Goal: Task Accomplishment & Management: Complete application form

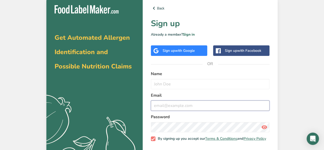
click at [170, 109] on input "email" at bounding box center [210, 105] width 118 height 10
click at [171, 106] on input "email" at bounding box center [210, 105] width 118 height 10
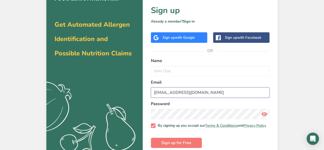
scroll to position [23, 0]
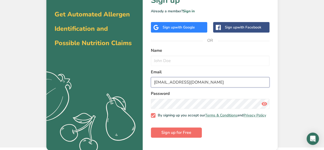
type input "viktoria.pavlova@vici.eu"
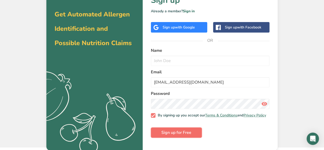
click at [174, 135] on span "Sign up for Free" at bounding box center [176, 132] width 30 height 6
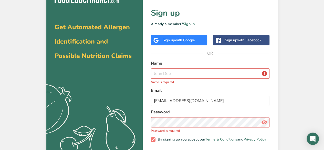
scroll to position [0, 0]
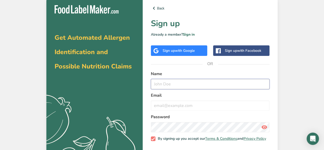
click at [195, 85] on input "text" at bounding box center [210, 84] width 118 height 10
type input "Viktoria Pavlova"
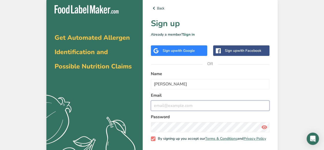
click at [200, 109] on input "email" at bounding box center [210, 105] width 118 height 10
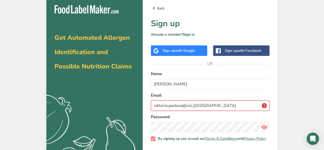
click at [194, 105] on input "viktoria.pavlova@vici,eu" at bounding box center [210, 105] width 118 height 10
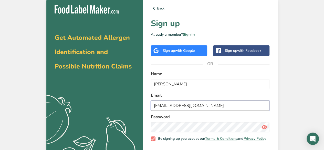
scroll to position [23, 0]
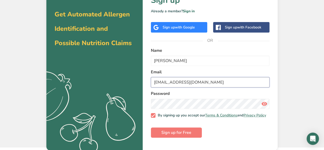
type input "viktoria.pavlova@vici.eu"
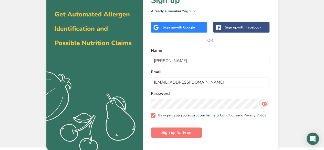
click at [262, 103] on icon at bounding box center [264, 103] width 6 height 9
click at [170, 134] on span "Sign up for Free" at bounding box center [176, 132] width 30 height 6
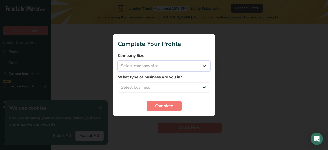
click at [165, 66] on select "Select company size Fewer than 10 Employees 10 to 50 Employees 51 to 500 Employ…" at bounding box center [164, 66] width 92 height 10
select select "3"
click at [118, 61] on select "Select company size Fewer than 10 Employees 10 to 50 Employees 51 to 500 Employ…" at bounding box center [164, 66] width 92 height 10
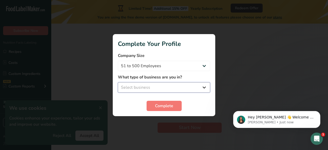
click at [155, 86] on select "Select business Packaged Food Manufacturer Restaurant & Cafe Bakery Meal Plans …" at bounding box center [164, 87] width 92 height 10
select select "1"
click at [118, 82] on select "Select business Packaged Food Manufacturer Restaurant & Cafe Bakery Meal Plans …" at bounding box center [164, 87] width 92 height 10
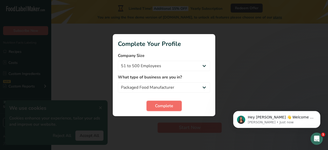
click at [163, 101] on button "Complete" at bounding box center [163, 106] width 35 height 10
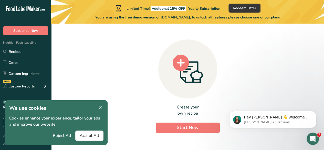
click at [135, 83] on div "Create your own recipe Start Now" at bounding box center [187, 85] width 256 height 114
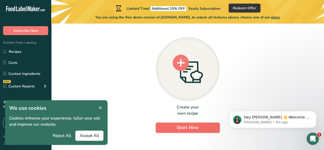
click at [185, 123] on button "Start Now" at bounding box center [188, 127] width 64 height 10
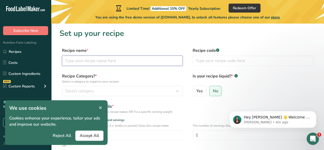
click at [79, 61] on input "text" at bounding box center [122, 61] width 121 height 10
click at [100, 63] on input "text" at bounding box center [122, 61] width 121 height 10
click at [101, 61] on input "text" at bounding box center [122, 61] width 121 height 10
type input "Breaded surimi shrimps"
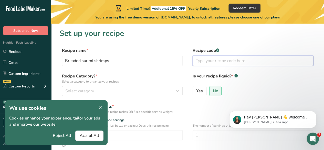
click at [214, 63] on input "text" at bounding box center [252, 61] width 121 height 10
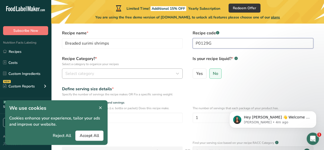
scroll to position [26, 0]
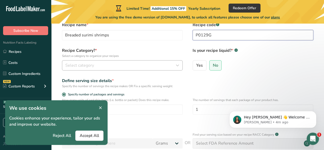
type input "P0129G"
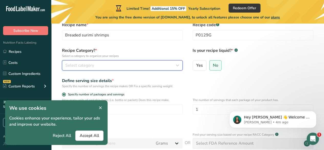
click at [111, 68] on div "Select category" at bounding box center [120, 65] width 111 height 6
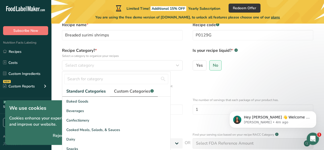
click at [116, 90] on span "Custom Categories .a-a{fill:#347362;}.b-a{fill:#fff;}" at bounding box center [134, 91] width 40 height 6
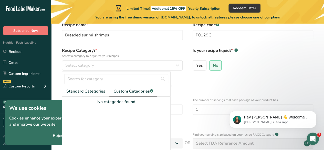
click at [113, 102] on div "No categories found" at bounding box center [116, 102] width 108 height 6
click at [130, 102] on div "No categories found" at bounding box center [116, 102] width 108 height 6
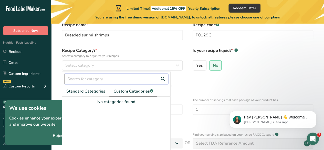
click at [92, 77] on input "text" at bounding box center [116, 79] width 104 height 10
type input "p"
drag, startPoint x: 81, startPoint y: 79, endPoint x: 74, endPoint y: 80, distance: 7.2
click at [74, 80] on input "frozen" at bounding box center [116, 79] width 104 height 10
type input "frozen"
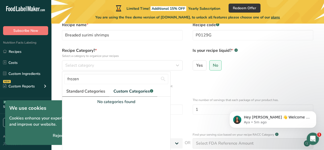
click at [81, 90] on span "Standard Categories" at bounding box center [85, 91] width 39 height 6
click at [77, 125] on div at bounding box center [116, 139] width 108 height 69
click at [41, 137] on div "Reject All Accept All" at bounding box center [56, 135] width 94 height 10
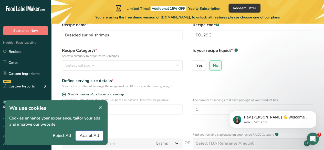
click at [93, 134] on span "Accept All" at bounding box center [89, 135] width 19 height 6
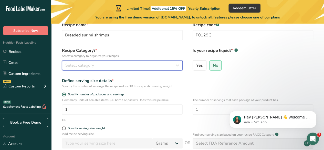
click at [82, 66] on span "Select category" at bounding box center [79, 65] width 29 height 6
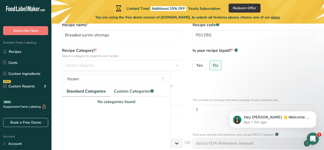
click at [82, 90] on span "Standard Categories" at bounding box center [85, 91] width 39 height 6
click at [87, 93] on span "Standard Categories" at bounding box center [85, 91] width 39 height 6
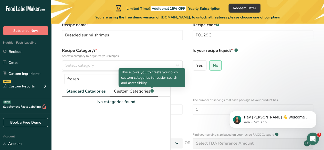
click at [152, 91] on icon at bounding box center [152, 90] width 0 height 1
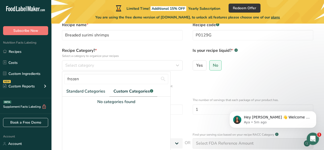
click at [111, 102] on div "No categories found" at bounding box center [116, 102] width 108 height 6
click at [98, 91] on span "Standard Categories" at bounding box center [85, 91] width 39 height 6
click at [98, 101] on div "No categories found" at bounding box center [116, 102] width 108 height 6
click at [100, 102] on div "No categories found" at bounding box center [116, 102] width 108 height 6
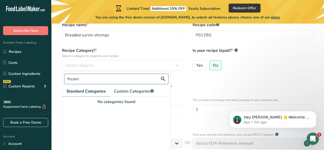
click at [89, 79] on input "frozen" at bounding box center [116, 79] width 104 height 10
drag, startPoint x: 89, startPoint y: 79, endPoint x: 38, endPoint y: 70, distance: 51.9
click at [38, 70] on div ".a-20{fill:#fff;} Subscribe Now Nutrition Facts Labeling Recipes Costs Custom I…" at bounding box center [162, 95] width 324 height 243
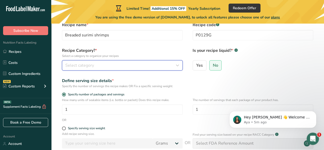
click at [82, 69] on button "Select category" at bounding box center [122, 65] width 121 height 10
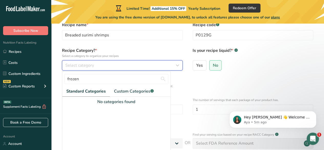
click at [83, 64] on span "Select category" at bounding box center [79, 65] width 29 height 6
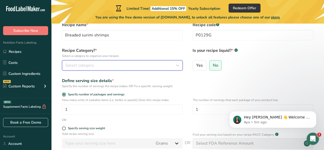
click at [83, 64] on span "Select category" at bounding box center [79, 65] width 29 height 6
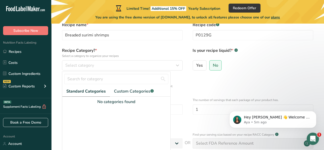
click at [79, 91] on span "Standard Categories" at bounding box center [85, 91] width 39 height 6
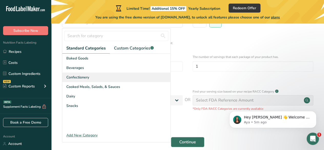
scroll to position [77, 0]
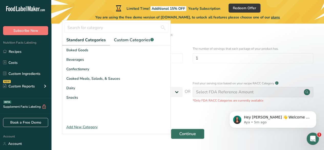
click at [85, 127] on div "Add New Category" at bounding box center [116, 126] width 108 height 5
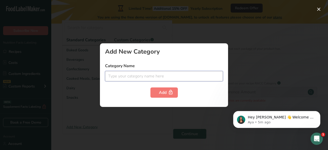
click at [126, 77] on input "text" at bounding box center [164, 76] width 118 height 10
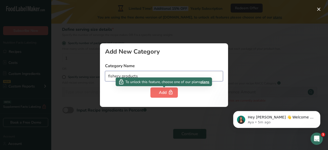
type input "fishery products"
click at [164, 93] on div "Add" at bounding box center [164, 92] width 10 height 6
click at [204, 82] on span "plans" at bounding box center [204, 81] width 9 height 5
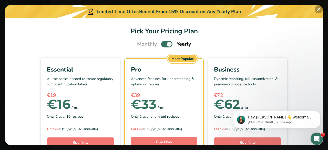
click at [320, 7] on button "Pick Your Pricing Plan Modal" at bounding box center [318, 9] width 8 height 8
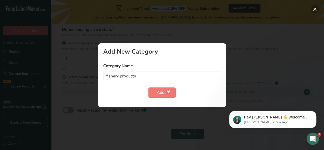
click at [315, 10] on button "button" at bounding box center [314, 9] width 8 height 8
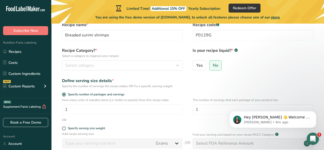
scroll to position [0, 0]
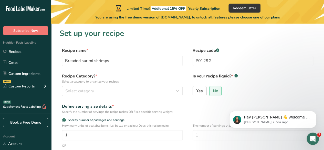
click at [203, 90] on label "Yes" at bounding box center [199, 91] width 14 height 10
click at [196, 90] on input "Yes" at bounding box center [194, 90] width 3 height 3
radio input "true"
radio input "false"
select select "22"
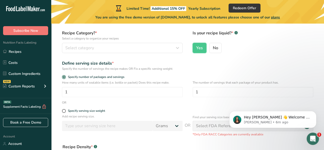
scroll to position [51, 0]
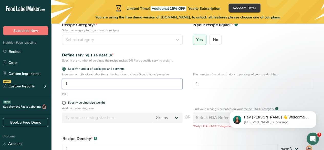
click at [88, 84] on input "1" at bounding box center [122, 84] width 121 height 10
type input "1.001"
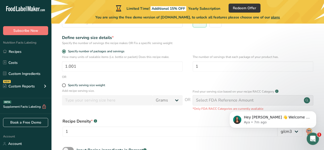
scroll to position [77, 0]
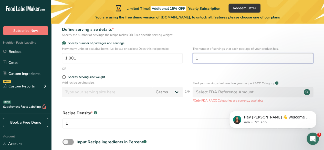
click at [227, 58] on input "1" at bounding box center [252, 58] width 121 height 10
click at [215, 58] on input "1" at bounding box center [252, 58] width 121 height 10
type input "33"
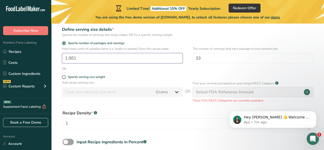
click at [96, 56] on input "1.001" at bounding box center [122, 58] width 121 height 10
drag, startPoint x: 89, startPoint y: 58, endPoint x: 61, endPoint y: 58, distance: 27.1
click at [61, 58] on div "How many units of sealable items (i.e. bottle or packet) Does this recipe make.…" at bounding box center [187, 56] width 256 height 20
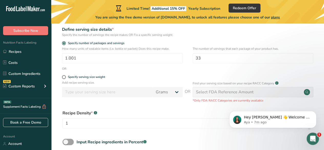
drag, startPoint x: 62, startPoint y: 46, endPoint x: 172, endPoint y: 49, distance: 109.8
click at [172, 49] on p "How many units of sealable items (i.e. bottle or packet) Does this recipe make." at bounding box center [122, 48] width 121 height 5
copy p "How many units of sealable items (i.e. bottle or packet) Does this recipe make."
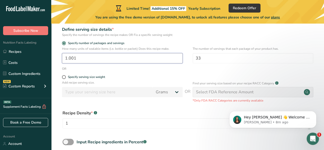
click at [81, 59] on input "1.001" at bounding box center [122, 58] width 121 height 10
type input "1"
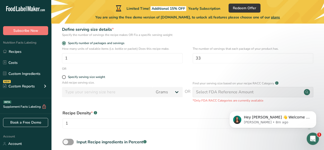
click at [111, 73] on form "Recipe name * Breaded surimi shrimps Recipe code .a-a{fill:#347362;}.b-a{fill:#…" at bounding box center [187, 72] width 256 height 203
click at [106, 80] on p "Add recipe serving size." at bounding box center [122, 82] width 121 height 5
click at [65, 76] on span at bounding box center [64, 77] width 4 height 4
click at [65, 76] on input "Specify serving size weight" at bounding box center [63, 76] width 3 height 3
radio input "true"
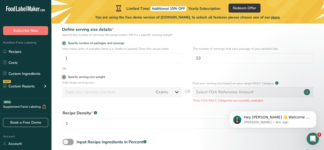
radio input "false"
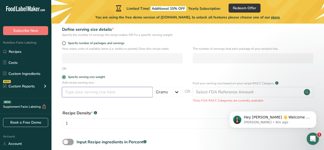
click at [110, 93] on input "number" at bounding box center [107, 92] width 91 height 10
type input "90"
click at [125, 107] on div "Recipe Density * .a-a{fill:#347362;}.b-a{fill:#fff;} 1 lb/ft3 g/cm3" at bounding box center [187, 121] width 256 height 28
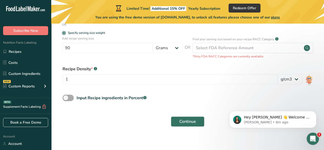
scroll to position [125, 0]
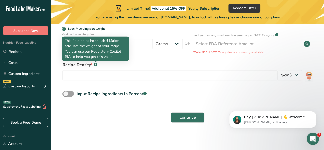
click at [95, 63] on rect at bounding box center [95, 64] width 3 height 3
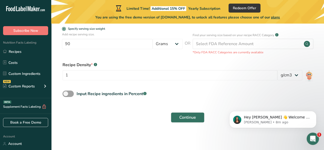
click at [94, 66] on icon ".a-a{fill:#347362;}.b-a{fill:#fff;}" at bounding box center [95, 64] width 3 height 3
click at [107, 113] on div "Continue" at bounding box center [187, 117] width 256 height 16
click at [63, 94] on span at bounding box center [67, 93] width 11 height 6
click at [63, 94] on input "Input Recipe ingredients in Percent .a-a{fill:#347362;}.b-a{fill:#fff;}" at bounding box center [63, 93] width 3 height 3
checkbox input "true"
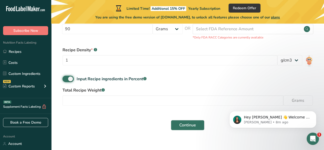
scroll to position [147, 0]
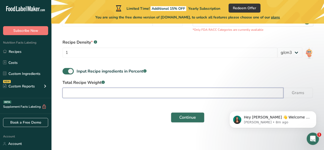
click at [90, 93] on input "number" at bounding box center [172, 93] width 221 height 10
type input "100"
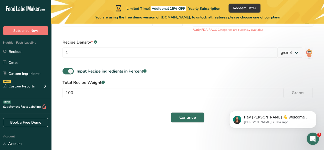
click at [134, 114] on div "Continue" at bounding box center [187, 117] width 256 height 16
click at [183, 117] on span "Continue" at bounding box center [187, 117] width 17 height 6
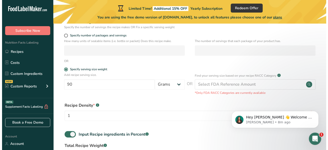
scroll to position [83, 0]
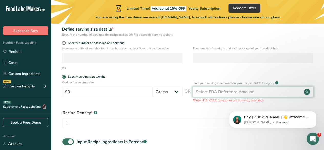
click at [204, 92] on div "Select FDA Reference Amount" at bounding box center [225, 92] width 58 height 6
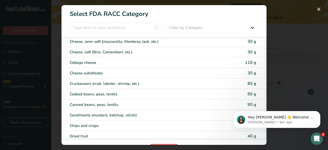
scroll to position [307, 0]
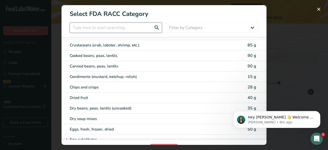
click at [109, 31] on input "RACC Category Selection Modal" at bounding box center [116, 28] width 92 height 10
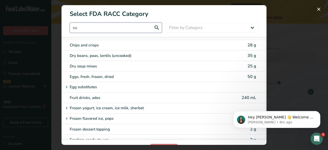
scroll to position [0, 0]
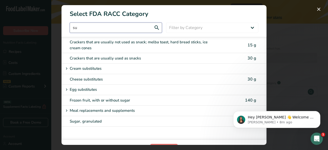
type input "s"
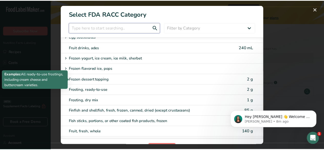
scroll to position [435, 0]
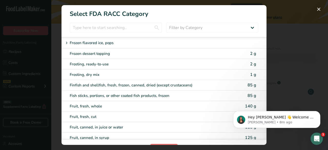
click at [105, 94] on div "Fish sticks, portions, or other coated fish products, frozen 85 g" at bounding box center [163, 95] width 205 height 10
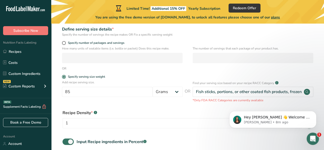
click at [113, 112] on div "Recipe Density * .a-a{fill:#347362;}.b-a{fill:#fff;}" at bounding box center [169, 113] width 215 height 6
drag, startPoint x: 74, startPoint y: 90, endPoint x: 57, endPoint y: 89, distance: 17.2
click at [57, 89] on section "Set up your recipe Recipe name * Breaded surimi shrimps Recipe code .a-a{fill:#…" at bounding box center [187, 75] width 273 height 269
click at [164, 113] on div "Recipe Density * .a-a{fill:#347362;}.b-a{fill:#fff;}" at bounding box center [169, 113] width 215 height 6
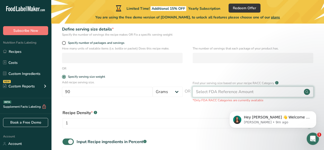
click at [214, 92] on div "Select FDA Reference Amount" at bounding box center [225, 92] width 58 height 6
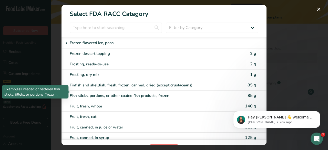
click at [92, 93] on div "Fish sticks, portions, or other coated fish products, frozen" at bounding box center [142, 96] width 145 height 6
type input "85"
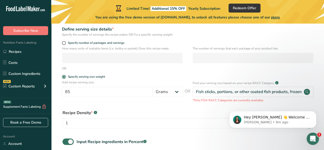
click at [151, 116] on div "Recipe Density * .a-a{fill:#347362;}.b-a{fill:#fff;} 1" at bounding box center [169, 120] width 215 height 21
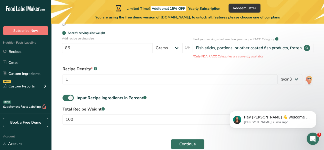
scroll to position [134, 0]
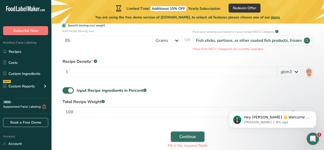
click at [182, 137] on span "Continue" at bounding box center [187, 136] width 17 height 6
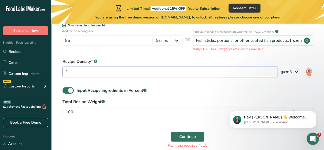
click at [97, 75] on input "1" at bounding box center [169, 72] width 215 height 10
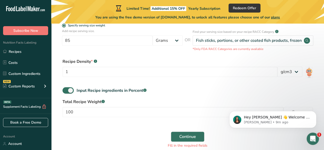
click at [136, 105] on div "Total Recipe Weight .a-a{fill:#347362;}.b-a{fill:#fff;} 100 Grams" at bounding box center [187, 109] width 256 height 21
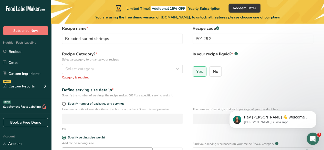
scroll to position [0, 0]
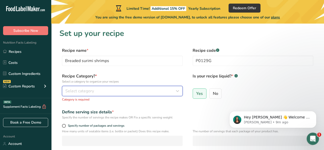
click at [94, 92] on div "Select category" at bounding box center [120, 91] width 111 height 6
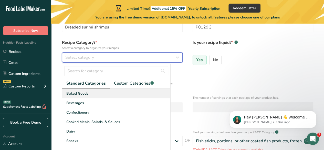
scroll to position [26, 0]
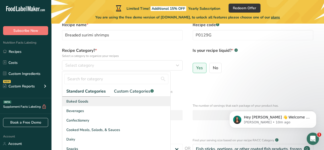
click at [91, 103] on div "Baked Goods" at bounding box center [116, 100] width 108 height 9
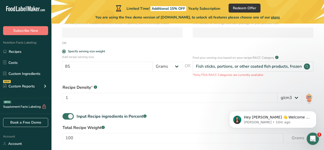
scroll to position [128, 0]
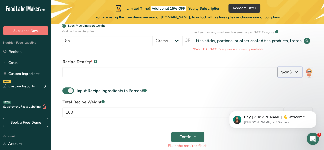
click at [299, 71] on select "lb/ft3 g/cm3" at bounding box center [289, 72] width 25 height 10
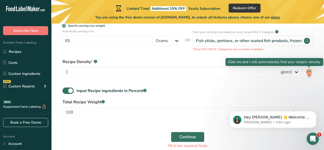
click at [309, 73] on img at bounding box center [308, 73] width 7 height 12
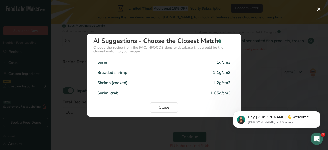
click at [119, 71] on div "Breaded shrimp" at bounding box center [112, 72] width 30 height 6
type input "1.1"
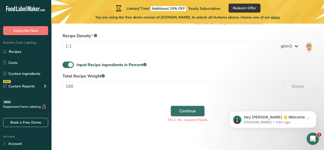
click at [187, 112] on span "Continue" at bounding box center [187, 111] width 17 height 6
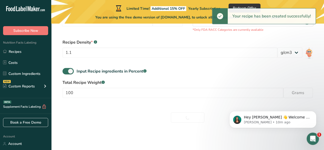
scroll to position [71, 0]
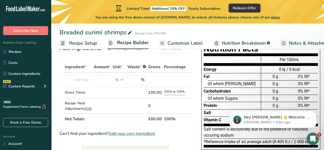
scroll to position [26, 0]
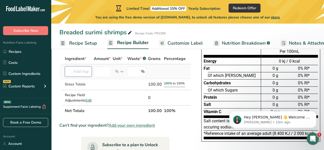
click at [80, 77] on input "text" at bounding box center [78, 71] width 27 height 10
click at [78, 77] on input "text" at bounding box center [78, 71] width 27 height 10
paste input "4900KREVE8"
drag, startPoint x: 69, startPoint y: 79, endPoint x: 89, endPoint y: 80, distance: 20.5
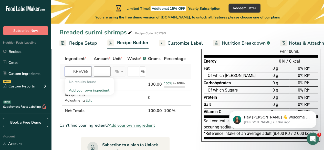
click at [89, 79] on tr "4900KREVE8 No results found Add your own ingredient % Weight Units g kg mg See …" at bounding box center [125, 71] width 131 height 15
type input "4900aurimi shrimp"
click at [87, 93] on div "Add your own ingredient" at bounding box center [89, 90] width 41 height 5
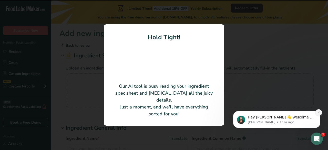
click at [317, 114] on icon "Dismiss notification" at bounding box center [318, 112] width 3 height 3
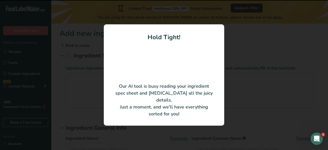
type input "IQF frozen surimi shrimp large, mix 64x10kg"
type input "A SHL 165"
type input "Vičiunai Baltic OU"
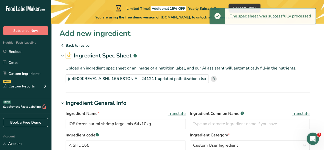
scroll to position [26, 0]
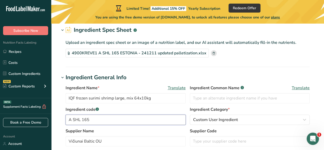
click at [94, 118] on input "A SHL 165" at bounding box center [126, 119] width 120 height 10
click at [122, 119] on input "4900KREVE8 (A SHL 165" at bounding box center [126, 119] width 120 height 10
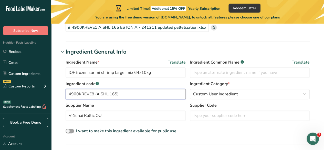
scroll to position [77, 0]
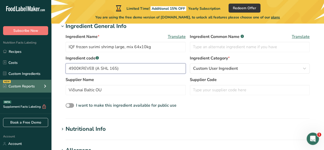
type input "4900KREVE8 (A SHL 165)"
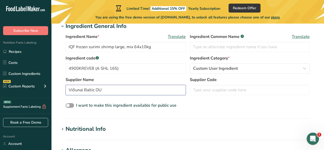
click at [109, 91] on input "Vičiunai Baltic OU" at bounding box center [126, 90] width 120 height 10
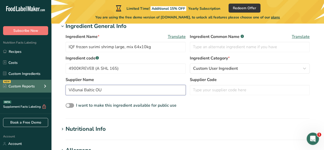
drag, startPoint x: 112, startPoint y: 89, endPoint x: 23, endPoint y: 83, distance: 88.8
click at [23, 83] on div ".a-20{fill:#fff;} Subscribe Now Nutrition Facts Labeling Recipes Costs Custom I…" at bounding box center [162, 126] width 324 height 406
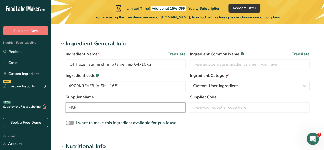
scroll to position [51, 0]
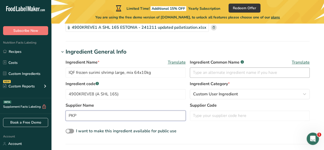
type input "PKP"
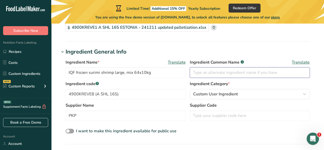
click at [219, 70] on input "text" at bounding box center [250, 72] width 120 height 10
type input "Surimi shrimp maxi"
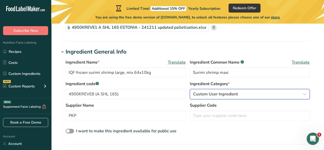
click at [221, 94] on span "Custom User Ingredient" at bounding box center [215, 94] width 45 height 6
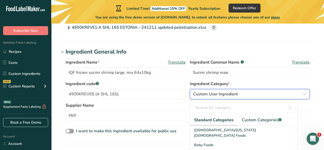
click at [221, 94] on span "Custom User Ingredient" at bounding box center [215, 94] width 45 height 6
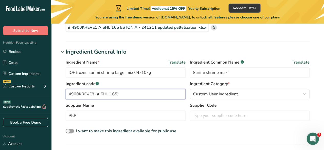
drag, startPoint x: 109, startPoint y: 93, endPoint x: 95, endPoint y: 93, distance: 14.4
click at [95, 93] on input "4900KREVE8 (A SHL 165)" at bounding box center [126, 94] width 120 height 10
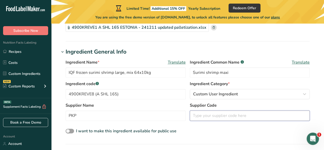
click at [222, 118] on input "text" at bounding box center [250, 115] width 120 height 10
paste input "(A SHL 165)"
click at [195, 115] on input "(A SHL 165" at bounding box center [250, 115] width 120 height 10
click at [194, 116] on input "(A SHL 165" at bounding box center [250, 115] width 120 height 10
type input "A SHL 165"
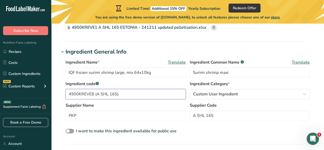
click at [122, 94] on input "4900KREVE8 (A SHL 165)" at bounding box center [126, 94] width 120 height 10
drag, startPoint x: 119, startPoint y: 95, endPoint x: 96, endPoint y: 94, distance: 23.0
click at [96, 94] on input "4900KREVE8 (A SHL 165" at bounding box center [126, 94] width 120 height 10
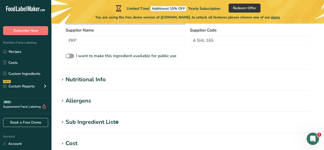
scroll to position [128, 0]
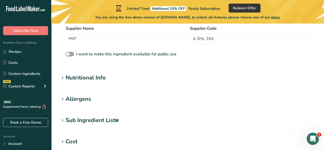
click at [98, 82] on div "Nutritional Info" at bounding box center [86, 77] width 40 height 8
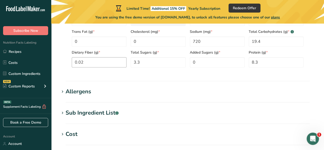
scroll to position [256, 0]
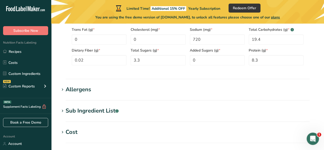
click at [71, 93] on div "Allergens" at bounding box center [79, 89] width 26 height 8
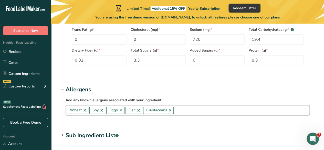
click at [84, 109] on link at bounding box center [85, 110] width 4 height 4
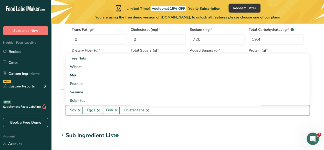
click at [79, 110] on link at bounding box center [79, 110] width 4 height 4
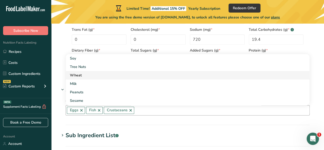
type input "4900KREVE8 (A SHL 165)"
click at [87, 76] on div "Wheat" at bounding box center [183, 74] width 227 height 5
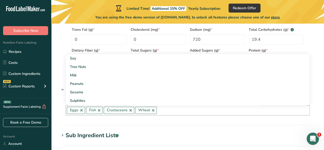
drag, startPoint x: 91, startPoint y: 112, endPoint x: 163, endPoint y: 110, distance: 71.7
click at [163, 110] on div "Eggs Fish Crustaceans Wheat Soy Tree Nuts Milk Peanuts Sesame Sulphites Celery …" at bounding box center [188, 110] width 244 height 10
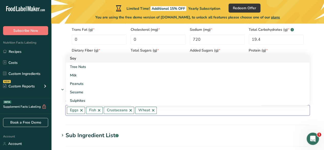
click at [88, 58] on div "Soy" at bounding box center [183, 58] width 227 height 5
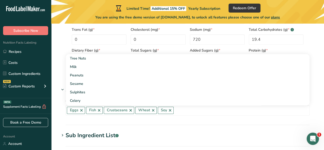
click at [119, 122] on section "Allergens Add any known allergens associated with your ingredient Eggs Fish Cru…" at bounding box center [187, 105] width 256 height 40
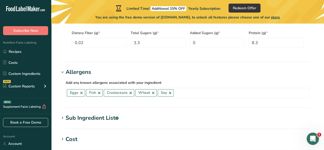
scroll to position [282, 0]
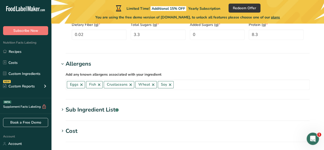
click at [104, 109] on div "Sub Ingredient List .a-a{fill:#347362;}.b-a{fill:#fff;}" at bounding box center [92, 109] width 53 height 8
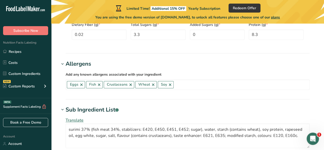
scroll to position [333, 0]
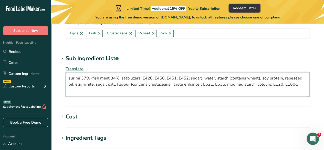
click at [148, 79] on textarea "surimi 37% (fish meat 34%, stabilizers: E420, E450, E451, E452; sugar), water, …" at bounding box center [188, 84] width 244 height 25
drag, startPoint x: 121, startPoint y: 77, endPoint x: 186, endPoint y: 76, distance: 64.8
click at [186, 76] on textarea "surimi 37% (fish meat 34%, stabilizers: E420, E450, E451, E452; sugar), water, …" at bounding box center [188, 84] width 244 height 25
paste textarea "(A SHL 165)"
click at [119, 79] on textarea "surimi 37% (fish meat 34%, (A SHL 165); sugar), water, starch (contains wheat),…" at bounding box center [188, 84] width 244 height 25
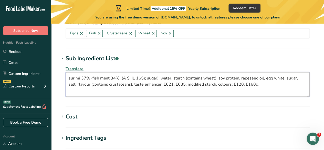
drag, startPoint x: 121, startPoint y: 78, endPoint x: 219, endPoint y: 79, distance: 98.0
click at [219, 79] on textarea "surimi 37% (fish meat 34%, (A SHL 165); sugar), water, starch (contains wheat),…" at bounding box center [188, 84] width 244 height 25
click at [212, 93] on textarea "surimi 37% (fish meat 34%, (A SHL 165); sugar), water, starch (contains wheat),…" at bounding box center [188, 84] width 244 height 25
paste textarea "sorbitol, sodium tripolyphosphate, tetrasodium pyrophosphate, sodium polyphosph…"
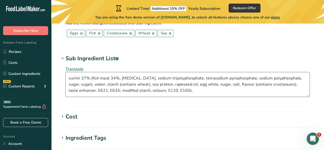
click at [290, 78] on textarea "surimi 37% (fish meat 34%, sorbitol, sodium tripolyphosphate, tetrasodium pyrop…" at bounding box center [188, 84] width 244 height 25
click at [68, 83] on textarea "surimi 37% (fish meat 34%, sorbitol, sodium tripolyphosphate, tetrasodium pyrop…" at bounding box center [188, 84] width 244 height 25
drag, startPoint x: 94, startPoint y: 83, endPoint x: 123, endPoint y: 83, distance: 29.2
click at [123, 83] on textarea "surimi 37% (fish meat 34%, sorbitol, sodium tripolyphosphate, tetrasodium pyrop…" at bounding box center [188, 84] width 244 height 25
click at [114, 83] on textarea "surimi 37% (fish meat 34%, sorbitol, sodium tripolyphosphate, tetrasodium pyrop…" at bounding box center [188, 84] width 244 height 25
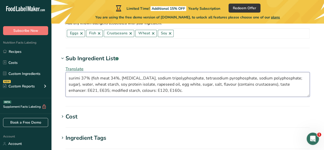
click at [195, 83] on textarea "surimi 37% (fish meat 34%, sorbitol, sodium tripolyphosphate, tetrasodium pyrop…" at bounding box center [188, 84] width 244 height 25
click at [221, 85] on textarea "surimi 37% (fish meat 34%, sorbitol, sodium tripolyphosphate, tetrasodium pyrop…" at bounding box center [188, 84] width 244 height 25
click at [254, 85] on textarea "surimi 37% (fish meat 34%, sorbitol, sodium tripolyphosphate, tetrasodium pyrop…" at bounding box center [188, 84] width 244 height 25
click at [265, 83] on textarea "surimi 37% (fish meat 34%, sorbitol, sodium tripolyphosphate, tetrasodium pyrop…" at bounding box center [188, 84] width 244 height 25
paste textarea "monosodium glutamate, disodium 5'-ribonucleotides"
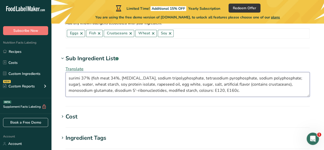
click at [159, 90] on textarea "surimi 37% (fish meat 34%, sorbitol, sodium tripolyphosphate, tetrasodium pyrop…" at bounding box center [188, 84] width 244 height 25
click at [208, 94] on textarea "surimi 37% (fish meat 34%, sorbitol, sodium tripolyphosphate, tetrasodium pyrop…" at bounding box center [188, 84] width 244 height 25
drag, startPoint x: 186, startPoint y: 90, endPoint x: 224, endPoint y: 91, distance: 38.6
click at [224, 91] on textarea "surimi 37% (fish meat 34%, sorbitol, sodium tripolyphosphate, tetrasodium pyrop…" at bounding box center [188, 84] width 244 height 25
paste textarea "chineal (color), paprika extract (color)"
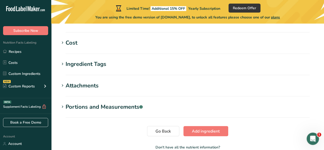
scroll to position [435, 0]
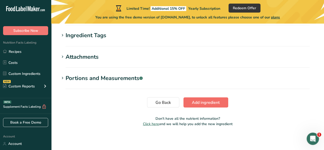
type textarea "surimi 37% (fish meat 34%, sorbitol, sodium tripolyphosphate, tetrasodium pyrop…"
click at [192, 103] on span "Add ingredient" at bounding box center [206, 102] width 28 height 6
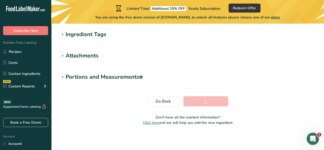
scroll to position [148, 0]
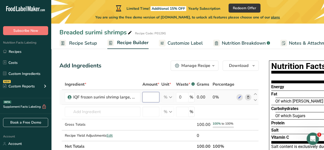
click at [154, 96] on input "number" at bounding box center [150, 97] width 17 height 10
type input "70"
click at [230, 107] on div "Ingredient * Amount * Unit * Waste * .a-a{fill:#347362;}.b-a{fill:#fff;} Grams …" at bounding box center [158, 115] width 199 height 73
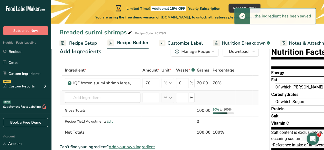
scroll to position [26, 0]
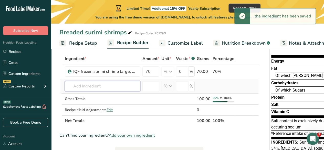
click at [83, 84] on input "text" at bounding box center [102, 86] width 75 height 10
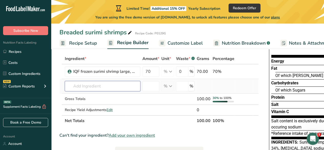
click at [91, 85] on input "text" at bounding box center [102, 86] width 75 height 10
type input "Pre-breading"
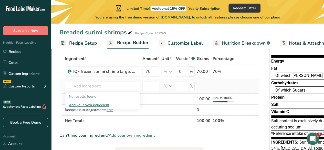
click at [90, 104] on div "Add your own ingredient" at bounding box center [102, 104] width 67 height 5
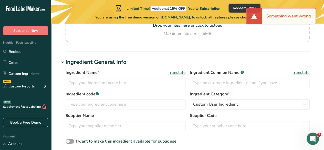
scroll to position [77, 0]
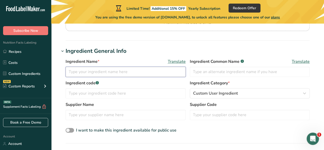
click at [99, 71] on input "text" at bounding box center [126, 72] width 120 height 10
paste input "PREDUST No 1"
type input "PREDUST No 1"
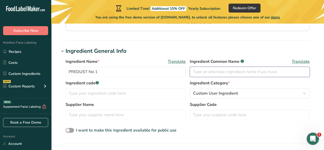
click at [197, 70] on input "text" at bounding box center [250, 72] width 120 height 10
type input "Predust"
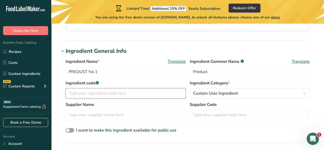
click at [128, 89] on input "text" at bounding box center [126, 93] width 120 height 10
paste input "1004DA1"
type input "1004DA1"
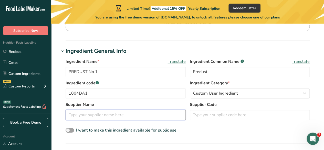
click at [98, 112] on input "text" at bounding box center [126, 115] width 120 height 10
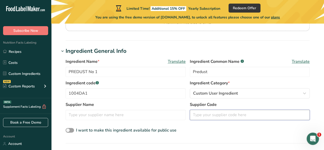
click at [227, 116] on input "text" at bounding box center [250, 115] width 120 height 10
paste input "20061341"
type input "20061341"
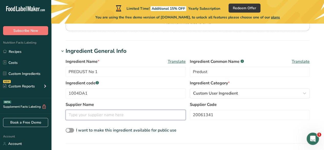
click at [182, 115] on input "text" at bounding box center [126, 115] width 120 height 10
paste input "-FINE PREDUST No 1 25Kg"
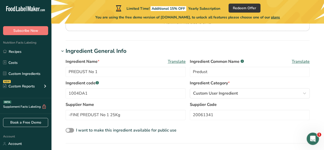
click at [166, 126] on div "Ingredient Name * Translate PREDUST No 1 Ingredient Common Name .a-a{fill:#3473…" at bounding box center [187, 95] width 256 height 81
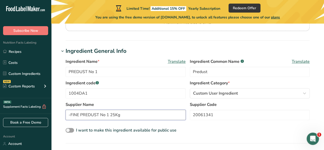
click at [69, 115] on input "-FINE PREDUST No 1 25Kg" at bounding box center [126, 115] width 120 height 10
type input "FINE PREDUST No 1 25Kg"
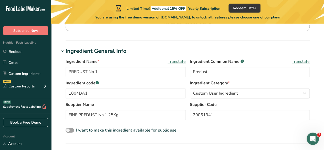
click at [98, 125] on div "Ingredient Name * Translate PREDUST No 1 Ingredient Common Name .a-a{fill:#3473…" at bounding box center [187, 95] width 256 height 81
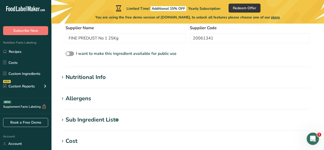
scroll to position [154, 0]
click at [95, 75] on div "Nutritional Info" at bounding box center [86, 77] width 40 height 8
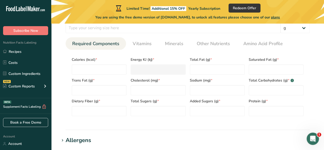
scroll to position [230, 0]
click at [95, 68] on input "number" at bounding box center [99, 69] width 55 height 10
type input "3"
type KJ "12.6"
type input "37"
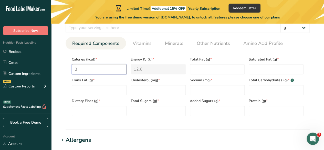
type KJ "154.8"
type input "376"
type KJ "1573.2"
type input "376"
click at [205, 66] on Fat "number" at bounding box center [217, 69] width 55 height 10
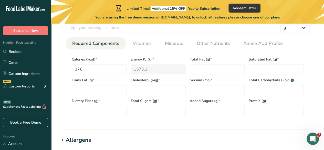
click at [256, 104] on div "Protein (g) *" at bounding box center [275, 105] width 59 height 21
click at [256, 107] on input "number" at bounding box center [275, 110] width 55 height 10
type input "12.1"
click at [253, 91] on Carbohydrates "number" at bounding box center [275, 90] width 55 height 10
type Carbohydrates "74.57"
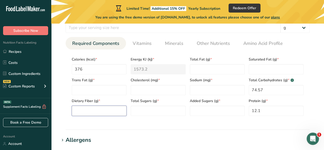
click at [91, 110] on Fiber "number" at bounding box center [99, 110] width 55 height 10
click at [203, 108] on Sugars "number" at bounding box center [217, 110] width 55 height 10
click at [140, 108] on Sugars "number" at bounding box center [158, 110] width 55 height 10
type Sugars "2.42"
click at [202, 69] on Fat "number" at bounding box center [217, 69] width 55 height 10
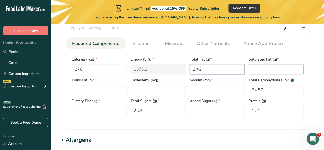
type Fat "2.42"
click at [255, 68] on Fat "number" at bounding box center [275, 69] width 55 height 10
type Fat "0"
click at [93, 111] on Fiber "number" at bounding box center [99, 110] width 55 height 10
type Fiber "9.9"
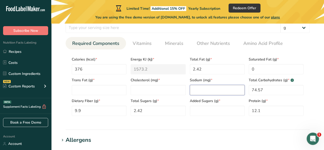
click at [196, 87] on input "number" at bounding box center [217, 90] width 55 height 10
type input "687"
click at [200, 127] on section "Nutritional Info Serving Size .a-a{fill:#347362;}.b-a{fill:#fff;} Add ingredien…" at bounding box center [187, 63] width 256 height 134
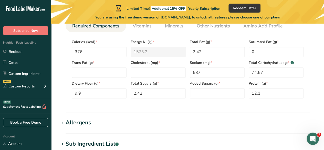
scroll to position [256, 0]
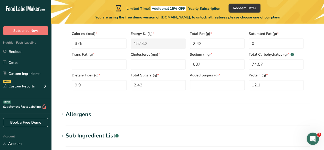
click at [82, 115] on div "Allergens" at bounding box center [79, 114] width 26 height 8
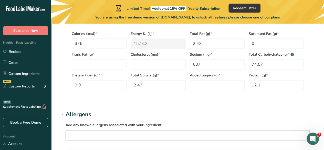
click at [79, 134] on input "text" at bounding box center [187, 135] width 243 height 8
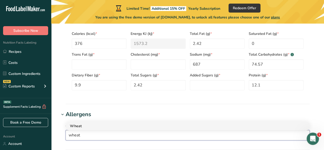
type input "wheat"
click at [79, 125] on div "Wheat" at bounding box center [183, 125] width 227 height 5
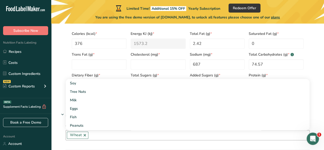
click at [62, 90] on div "Serving Size .a-a{fill:#347362;}.b-a{fill:#fff;} Add ingredient serving size * …" at bounding box center [187, 38] width 256 height 118
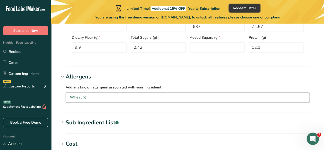
scroll to position [333, 0]
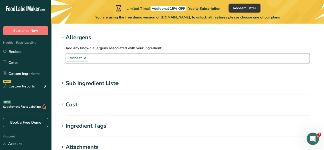
click at [85, 84] on div "Sub Ingredient List .a-a{fill:#347362;}.b-a{fill:#fff;}" at bounding box center [92, 83] width 53 height 8
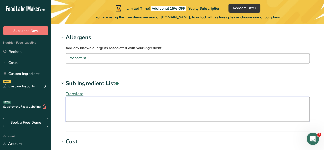
click at [78, 101] on textarea at bounding box center [188, 109] width 244 height 25
type textarea "Wheat flour, salt."
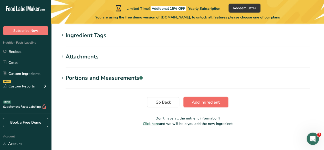
click at [192, 100] on span "Add ingredient" at bounding box center [206, 102] width 28 height 6
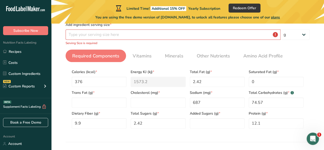
scroll to position [68, 0]
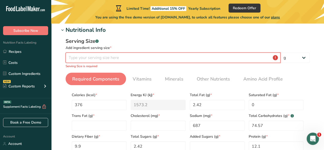
click at [110, 57] on input "number" at bounding box center [173, 57] width 215 height 10
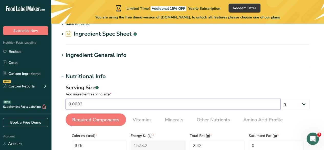
scroll to position [17, 0]
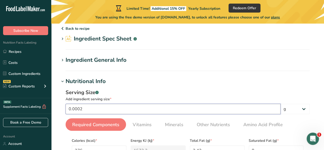
drag, startPoint x: 91, startPoint y: 107, endPoint x: 49, endPoint y: 106, distance: 42.0
type input "2"
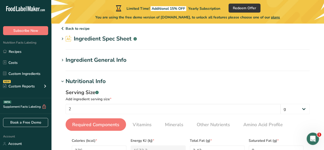
click at [187, 78] on h1 "Nutritional Info" at bounding box center [187, 81] width 256 height 8
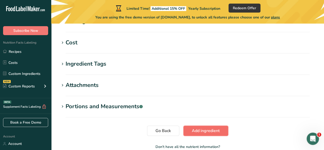
click at [200, 129] on span "Add ingredient" at bounding box center [206, 130] width 28 height 6
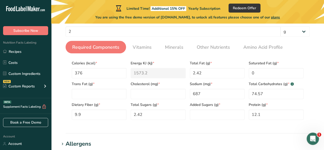
scroll to position [94, 0]
click at [93, 91] on Fat "number" at bounding box center [99, 94] width 55 height 10
type Fat "0"
click at [139, 128] on section "Nutritional Info Serving Size .a-a{fill:#347362;}.b-a{fill:#fff;} Add ingredien…" at bounding box center [187, 67] width 256 height 134
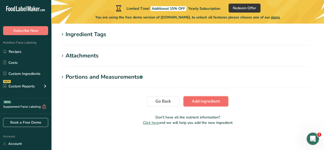
click at [202, 102] on span "Add ingredient" at bounding box center [206, 101] width 28 height 6
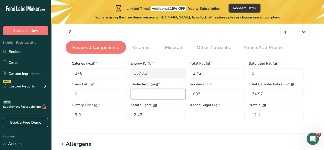
click at [141, 95] on input "number" at bounding box center [158, 94] width 55 height 10
type input "0"
click at [155, 125] on div "Serving Size .a-a{fill:#347362;}.b-a{fill:#fff;} Add ingredient serving size * …" at bounding box center [187, 67] width 256 height 118
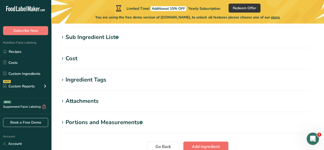
click at [203, 149] on span "Add ingredient" at bounding box center [206, 146] width 28 height 6
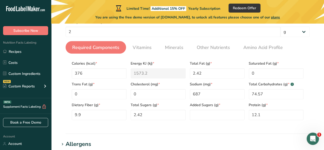
scroll to position [68, 0]
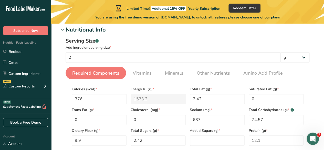
click at [99, 75] on span "Required Components" at bounding box center [95, 73] width 47 height 7
click at [143, 75] on span "Vitamins" at bounding box center [142, 73] width 19 height 7
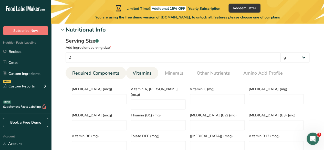
click at [100, 73] on span "Required Components" at bounding box center [95, 73] width 47 height 7
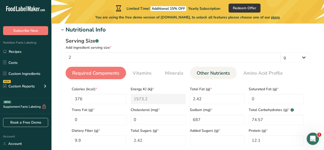
click at [190, 74] on li "Other Nutrients" at bounding box center [213, 73] width 47 height 13
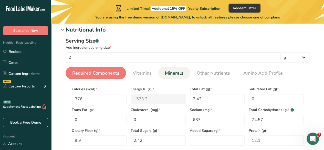
click at [175, 74] on span "Minerals" at bounding box center [174, 73] width 18 height 7
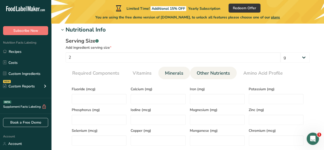
click at [205, 73] on span "Other Nutrients" at bounding box center [213, 73] width 33 height 7
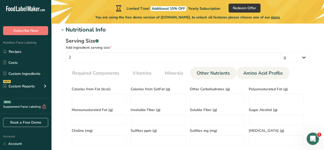
click at [247, 75] on span "Amino Acid Profile" at bounding box center [262, 73] width 39 height 7
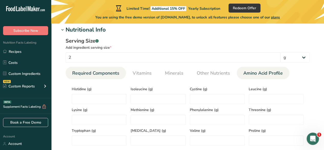
click at [113, 74] on span "Required Components" at bounding box center [95, 73] width 47 height 7
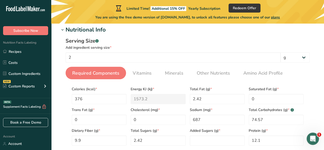
scroll to position [94, 0]
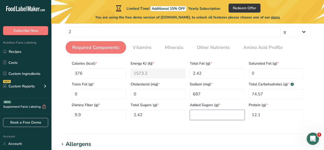
click at [201, 114] on Sugars "number" at bounding box center [217, 115] width 55 height 10
click at [212, 114] on Sugars "number" at bounding box center [217, 115] width 55 height 10
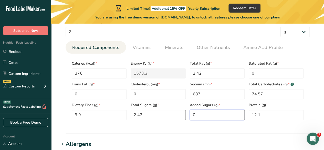
type Sugars "0"
click at [180, 118] on Sugars "2.42" at bounding box center [158, 115] width 55 height 10
click at [180, 127] on section "Nutritional Info Serving Size .a-a{fill:#347362;}.b-a{fill:#fff;} Add ingredien…" at bounding box center [187, 67] width 256 height 134
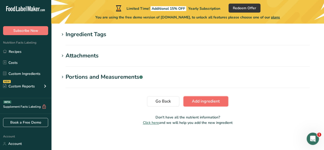
click at [192, 102] on span "Add ingredient" at bounding box center [206, 101] width 28 height 6
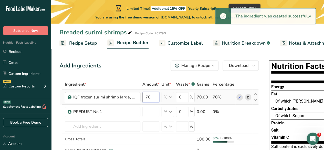
drag, startPoint x: 151, startPoint y: 95, endPoint x: 138, endPoint y: 96, distance: 12.6
click at [138, 96] on tr "IQF frozen surimi shrimp large, mix 64x10kg 70 % Weight Units g kg mg See more …" at bounding box center [159, 97] width 199 height 15
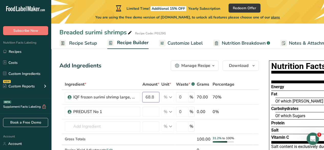
type input "68.8"
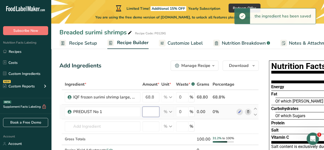
click at [148, 112] on input "number" at bounding box center [150, 111] width 17 height 10
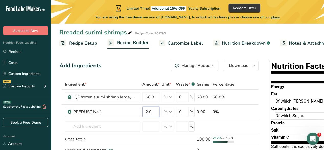
type input "2.0"
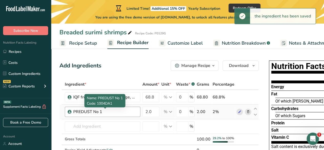
scroll to position [26, 0]
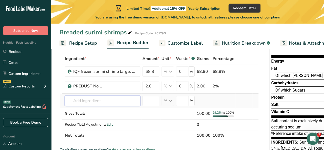
click at [79, 102] on input "text" at bounding box center [102, 100] width 75 height 10
type input "Liquid breading"
click at [98, 91] on div "Add your own ingredient" at bounding box center [102, 91] width 67 height 5
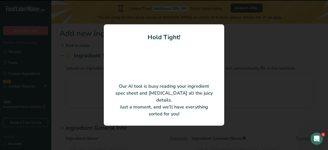
type input "BATTER DA23"
type input "AB "Kauno grūdai""
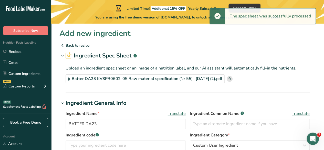
scroll to position [51, 0]
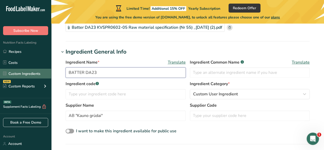
drag, startPoint x: 105, startPoint y: 72, endPoint x: 48, endPoint y: 71, distance: 57.3
click at [48, 71] on div ".a-20{fill:#fff;} Subscribe Now Nutrition Facts Labeling Recipes Costs Custom I…" at bounding box center [162, 152] width 324 height 406
paste input "Vedelpaneering KF_No. 1"
type input "Vedelpaneering KF_No. 13"
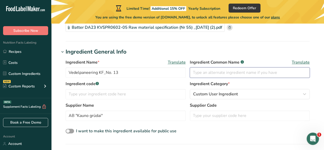
click at [201, 73] on input "text" at bounding box center [250, 72] width 120 height 10
type input "batter"
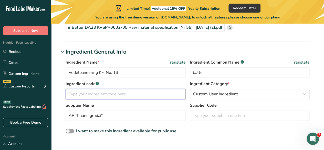
click at [101, 94] on input "text" at bounding box center [126, 94] width 120 height 10
click at [78, 92] on input "text" at bounding box center [126, 94] width 120 height 10
paste input "1002DA23"
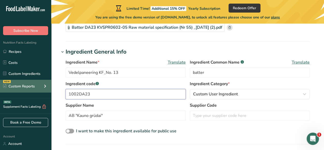
type input "1002DA23"
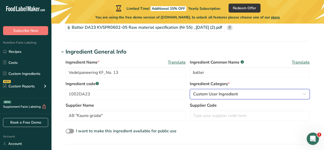
click at [225, 94] on span "Custom User Ingredient" at bounding box center [215, 94] width 45 height 6
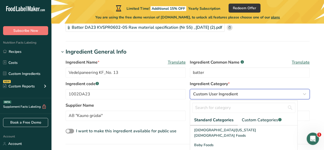
click at [231, 93] on span "Custom User Ingredient" at bounding box center [215, 94] width 45 height 6
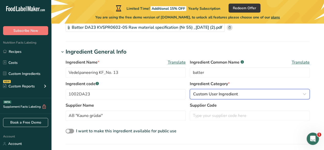
click at [215, 94] on span "Custom User Ingredient" at bounding box center [215, 94] width 45 height 6
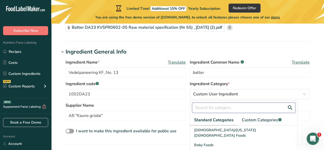
click at [222, 109] on input "text" at bounding box center [243, 107] width 103 height 10
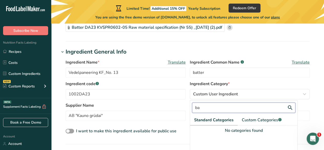
type input "b"
click at [263, 123] on link "Custom Categories .a-a{fill:#347362;}.b-a{fill:#fff;}" at bounding box center [261, 120] width 48 height 10
click at [263, 122] on span "Custom Categories .a-a{fill:#347362;}.b-a{fill:#fff;}" at bounding box center [261, 120] width 40 height 6
click at [234, 132] on div "No categories found" at bounding box center [243, 130] width 107 height 6
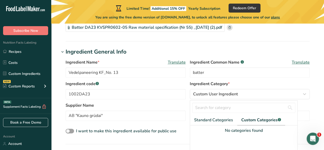
scroll to position [102, 0]
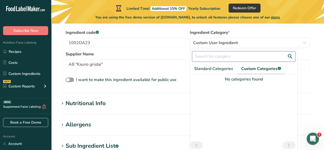
click at [288, 56] on input "text" at bounding box center [243, 56] width 103 height 10
click at [244, 57] on input "text" at bounding box center [243, 56] width 103 height 10
type input "batter"
click at [227, 80] on div "No categories found" at bounding box center [243, 79] width 107 height 6
click at [208, 69] on span "Standard Categories" at bounding box center [213, 69] width 39 height 6
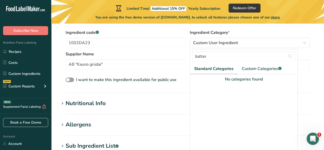
click at [179, 73] on div "Ingredient Name * Translate Vedelpaneering KF_No. 13 Ingredient Common Name .a-…" at bounding box center [187, 45] width 256 height 81
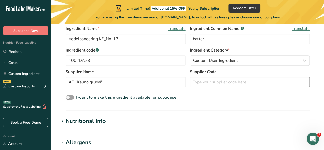
scroll to position [77, 0]
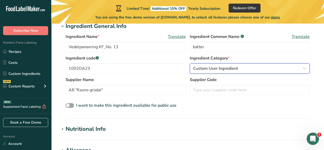
click at [217, 69] on span "Custom User Ingredient" at bounding box center [215, 68] width 45 height 6
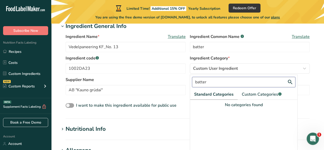
click at [200, 81] on input "batter" at bounding box center [243, 82] width 103 height 10
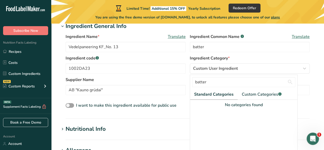
click at [210, 91] on span "Standard Categories" at bounding box center [213, 94] width 39 height 6
click at [222, 93] on span "Standard Categories" at bounding box center [213, 94] width 39 height 6
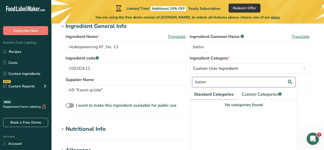
drag, startPoint x: 232, startPoint y: 78, endPoint x: 156, endPoint y: 77, distance: 76.0
click at [156, 77] on div "Ingredient Name * Translate Vedelpaneering KF_No. 13 Ingredient Common Name .a-…" at bounding box center [187, 70] width 256 height 81
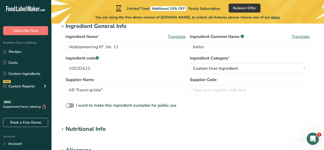
drag, startPoint x: 205, startPoint y: 81, endPoint x: 205, endPoint y: 79, distance: 2.6
click at [205, 81] on label "Supplier Code" at bounding box center [250, 80] width 120 height 6
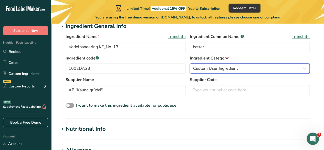
click at [207, 70] on span "Custom User Ingredient" at bounding box center [215, 68] width 45 height 6
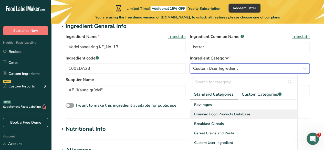
scroll to position [51, 0]
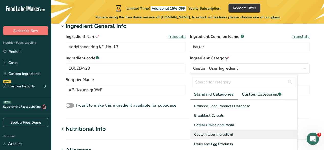
click at [224, 132] on span "Custom User Ingredient" at bounding box center [213, 134] width 39 height 5
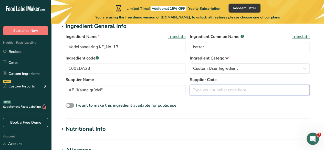
click at [201, 90] on input "text" at bounding box center [250, 90] width 120 height 10
click at [202, 92] on input "text" at bounding box center [250, 90] width 120 height 10
paste input "BATTER DA23"
type input "BATTER DA23"
click at [198, 111] on div "Ingredient Name * Translate Vedelpaneering KF_No. 13 Ingredient Common Name .a-…" at bounding box center [187, 70] width 256 height 81
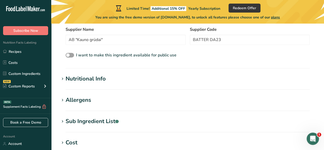
scroll to position [128, 0]
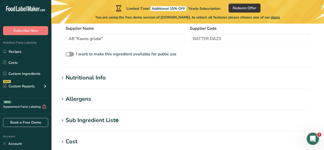
click at [82, 78] on div "Nutritional Info" at bounding box center [86, 77] width 40 height 8
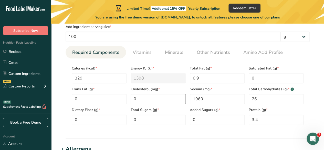
scroll to position [205, 0]
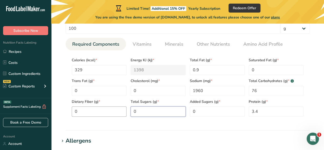
drag, startPoint x: 147, startPoint y: 112, endPoint x: 123, endPoint y: 112, distance: 23.5
click at [123, 112] on div "Calories (kcal) * 329 Energy KJ (kj) * 1398 Total Fat (g) * 0.9 Saturated Fat (…" at bounding box center [188, 85] width 236 height 62
type Sugars "0.9"
drag, startPoint x: 93, startPoint y: 111, endPoint x: 63, endPoint y: 110, distance: 29.7
click at [63, 110] on div "Serving Size .a-a{fill:#347362;}.b-a{fill:#fff;} Add ingredient serving size * …" at bounding box center [187, 64] width 256 height 118
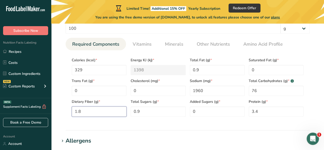
type Fiber "1.8"
click at [88, 121] on div "Serving Size .a-a{fill:#347362;}.b-a{fill:#fff;} Add ingredient serving size * …" at bounding box center [187, 64] width 256 height 118
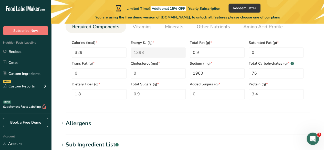
scroll to position [230, 0]
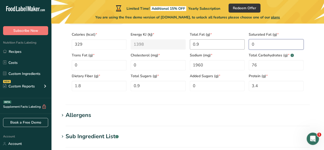
drag, startPoint x: 274, startPoint y: 42, endPoint x: 232, endPoint y: 42, distance: 42.2
click at [232, 42] on div "Calories (kcal) * 329 Energy KJ (kj) * 1398 Total Fat (g) * 0.9 Saturated Fat (…" at bounding box center [188, 60] width 236 height 62
type Fat "0.1"
click at [171, 101] on section "Nutritional Info Serving Size .a-a{fill:#347362;}.b-a{fill:#fff;} Add ingredien…" at bounding box center [187, 38] width 256 height 134
click at [86, 114] on div "Allergens" at bounding box center [79, 115] width 26 height 8
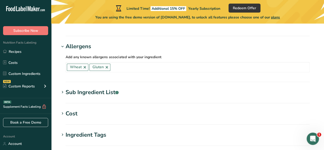
scroll to position [307, 0]
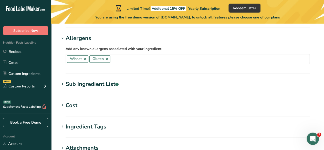
click at [101, 83] on div "Sub Ingredient List .a-a{fill:#347362;}.b-a{fill:#fff;}" at bounding box center [92, 84] width 53 height 8
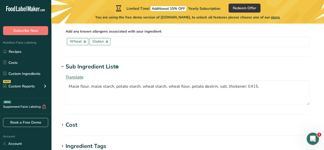
scroll to position [333, 0]
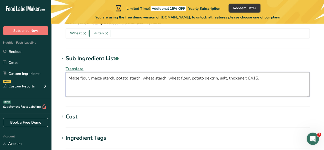
drag, startPoint x: 228, startPoint y: 78, endPoint x: 255, endPoint y: 78, distance: 27.6
click at [255, 78] on textarea "Maize flour, maize starch, potato starch, wheat starch, wheat flour, potato dex…" at bounding box center [188, 84] width 244 height 25
paste textarea "Xanthan Gum"
type textarea "Maize flour, maize starch, potato starch, wheat starch, wheat flour, potato dex…"
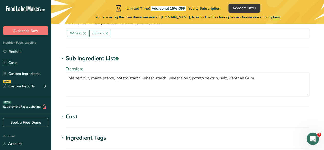
click at [204, 102] on section "Sub Ingredient List .a-a{fill:#347362;}.b-a{fill:#fff;} Translate Maize flour, …" at bounding box center [187, 80] width 256 height 52
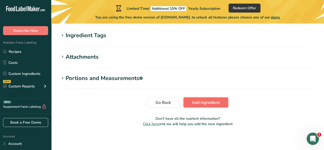
click at [208, 101] on span "Add ingredient" at bounding box center [206, 102] width 28 height 6
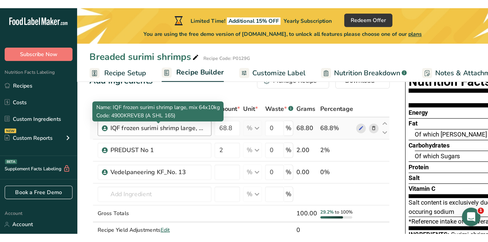
scroll to position [26, 0]
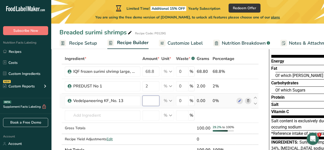
click at [147, 101] on input "number" at bounding box center [150, 100] width 17 height 10
type input "6.1"
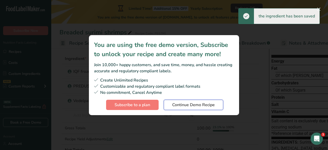
click at [185, 103] on span "Continue Demo Recipe" at bounding box center [193, 105] width 42 height 6
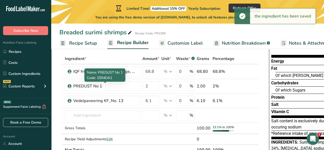
click at [108, 70] on span "Name: PREDUST No 1" at bounding box center [105, 72] width 36 height 5
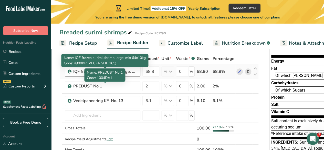
click at [76, 72] on div "IQF frozen surimi shrimp large, mix 64x10kg" at bounding box center [105, 71] width 64 height 6
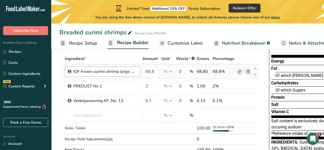
click at [110, 71] on div "IQF frozen surimi shrimp large, mix 64x10kg" at bounding box center [105, 71] width 64 height 6
click at [240, 71] on icon at bounding box center [240, 71] width 4 height 5
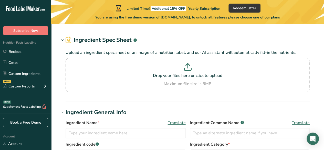
type input "IQF frozen surimi shrimp large, mix 64x10kg"
type input "Surimi shrimp maxi"
type input "4900KREVE8 (A SHL 165)"
type input "PKP"
type input "A SHL 165"
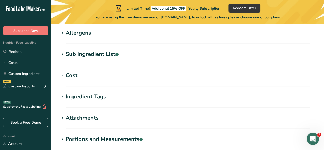
scroll to position [154, 0]
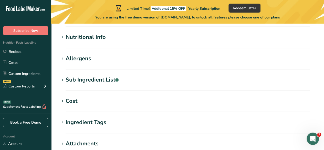
click at [100, 39] on div "Nutritional Info" at bounding box center [86, 37] width 40 height 8
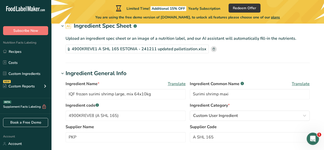
scroll to position [0, 0]
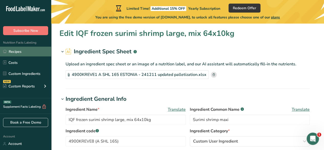
click at [18, 51] on link "Recipes" at bounding box center [25, 52] width 51 height 10
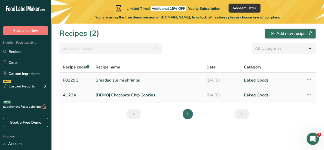
click at [74, 79] on link "P0129G" at bounding box center [76, 80] width 27 height 11
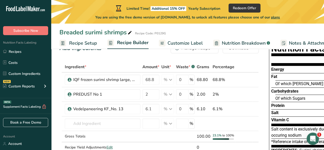
scroll to position [26, 0]
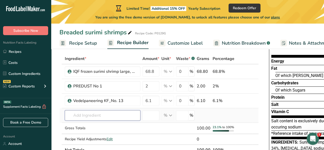
click at [73, 116] on input "text" at bounding box center [102, 115] width 75 height 10
click at [86, 116] on input "text" at bounding box center [102, 115] width 75 height 10
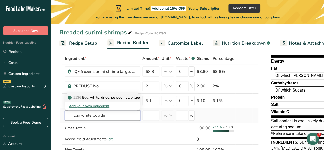
type input "Egg white powder"
click at [103, 97] on p "1136 Egg, white, dried, powder, stabilized, glucose reduced" at bounding box center [119, 97] width 101 height 5
type input "Egg, white, dried, powder, stabilized, glucose reduced"
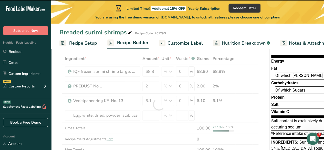
type input "0"
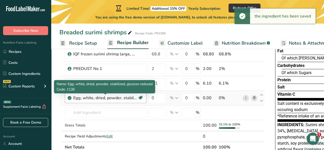
scroll to position [51, 0]
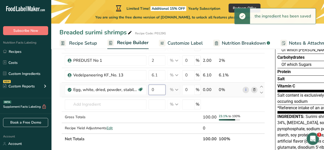
click at [153, 86] on input "0" at bounding box center [156, 89] width 17 height 10
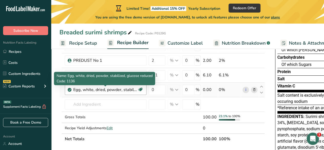
click at [120, 90] on div "Ingredient * Amount * Unit * Waste * .a-a{fill:#347362;}.b-a{fill:#fff;} Grams …" at bounding box center [161, 86] width 205 height 116
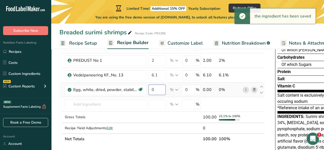
drag, startPoint x: 156, startPoint y: 89, endPoint x: 146, endPoint y: 89, distance: 9.2
click at [146, 89] on tr "Egg, white, dried, powder, stabilized, glucose reduced Dairy free Gluten free V…" at bounding box center [162, 89] width 205 height 15
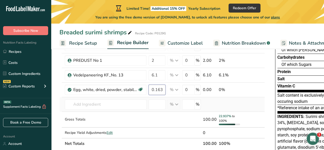
type input "0.163"
click at [138, 96] on div "Ingredient * Amount * Unit * Waste * .a-a{fill:#347362;}.b-a{fill:#fff;} Grams …" at bounding box center [161, 88] width 205 height 121
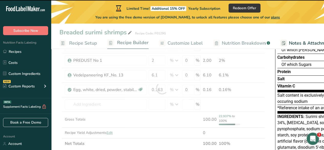
click at [127, 89] on div at bounding box center [161, 88] width 205 height 121
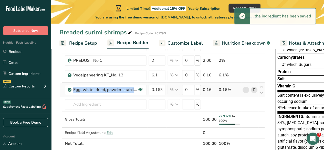
drag, startPoint x: 127, startPoint y: 89, endPoint x: 68, endPoint y: 90, distance: 59.1
click at [61, 89] on tr "Egg, white, dried, powder, stabilized, glucose reduced Dairy free Gluten free V…" at bounding box center [162, 89] width 205 height 15
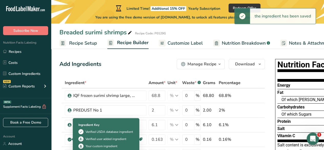
scroll to position [0, 0]
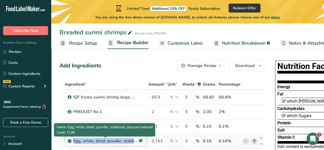
click at [107, 141] on div "Egg, white, dried, powder, stabilized, glucose reduced" at bounding box center [105, 141] width 64 height 6
click at [129, 141] on div "Egg, white, dried, powder, stabilized, glucose reduced" at bounding box center [105, 141] width 64 height 6
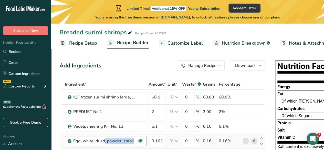
drag, startPoint x: 132, startPoint y: 140, endPoint x: 79, endPoint y: 139, distance: 53.8
click at [78, 140] on div "Egg, white, dried, powder, stabilized, glucose reduced" at bounding box center [105, 141] width 64 height 6
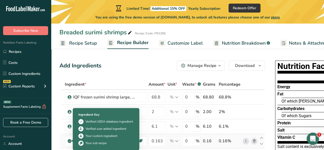
click at [70, 140] on icon at bounding box center [69, 140] width 3 height 5
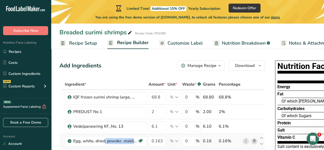
click at [70, 140] on icon at bounding box center [69, 140] width 3 height 5
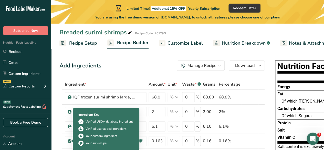
click at [113, 145] on div "Your sub recipe" at bounding box center [105, 142] width 55 height 5
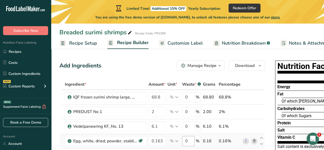
scroll to position [26, 0]
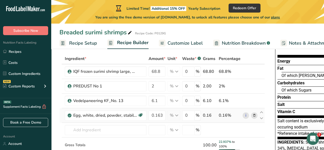
click at [252, 115] on icon at bounding box center [254, 115] width 4 height 5
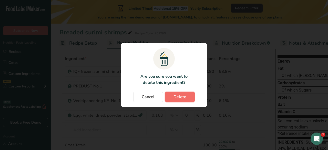
click at [177, 97] on span "Delete" at bounding box center [179, 97] width 13 height 6
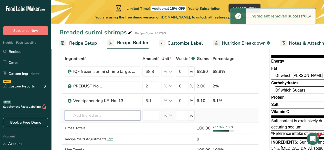
click at [84, 113] on input "text" at bounding box center [102, 115] width 75 height 10
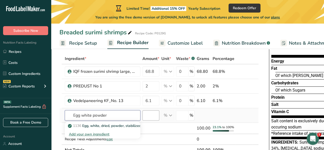
type input "Egg white powder"
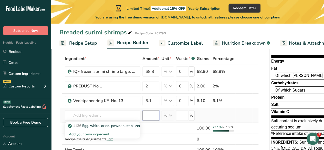
click at [150, 116] on input "number" at bounding box center [150, 115] width 17 height 10
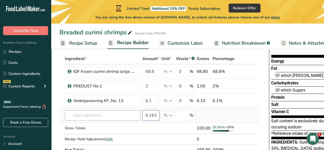
type input "0.163"
click at [96, 112] on input "text" at bounding box center [102, 115] width 75 height 10
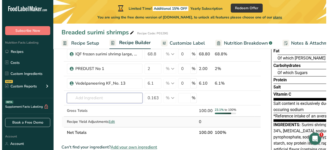
scroll to position [51, 0]
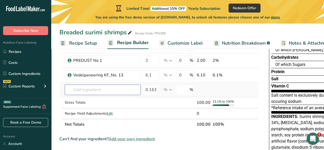
click at [88, 93] on input "text" at bounding box center [102, 89] width 75 height 10
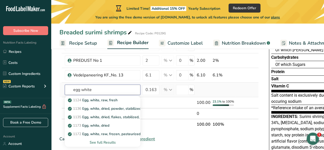
click at [94, 88] on input "egg white" at bounding box center [102, 89] width 75 height 10
type input "e"
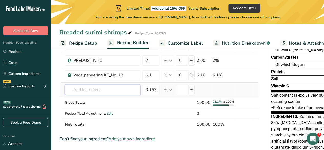
click at [89, 91] on input "text" at bounding box center [102, 89] width 75 height 10
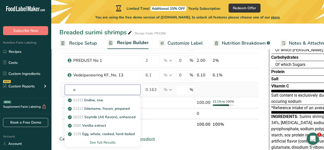
type input "e"
click at [96, 141] on div "See full Results" at bounding box center [102, 141] width 67 height 5
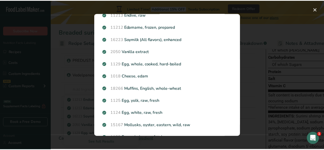
scroll to position [0, 0]
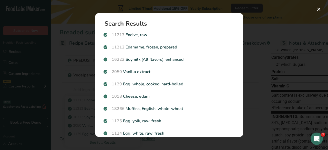
click at [135, 13] on div "Search Results 11213 Endive, raw 11212 Edamame, frozen, prepared 16223 Soymilk …" at bounding box center [169, 74] width 164 height 139
click at [133, 8] on div "Search Results 11213 Endive, raw 11212 Edamame, frozen, prepared 16223 Soymilk …" at bounding box center [169, 74] width 164 height 139
click at [83, 7] on div "Search results modal" at bounding box center [164, 75] width 328 height 150
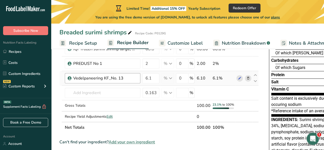
scroll to position [26, 0]
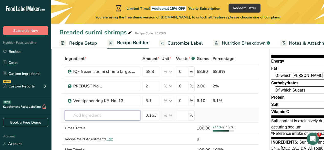
click at [88, 114] on input "text" at bounding box center [102, 115] width 75 height 10
click at [88, 115] on input "text" at bounding box center [102, 115] width 75 height 10
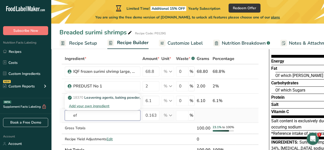
type input "ef"
click at [91, 106] on div "Add your own ingredient" at bounding box center [102, 105] width 67 height 5
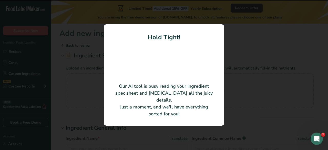
type input "Egg white powder, High Gel"
type input "UAB Baltic egg production"
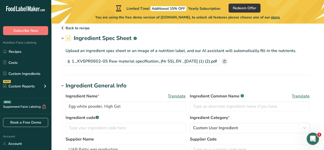
scroll to position [26, 0]
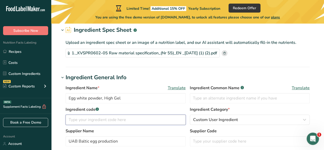
drag, startPoint x: 96, startPoint y: 120, endPoint x: 95, endPoint y: 117, distance: 2.6
click at [95, 118] on input "text" at bounding box center [126, 119] width 120 height 10
paste input "1006MU2"
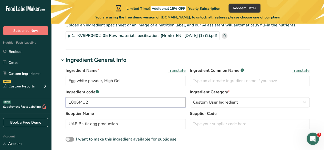
scroll to position [51, 0]
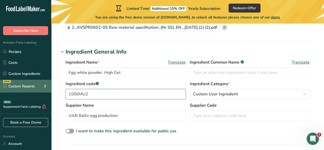
type input "1006MU2"
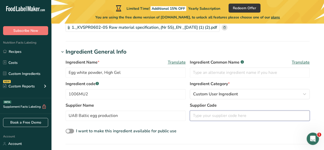
click at [217, 119] on input "text" at bounding box center [250, 115] width 120 height 10
paste input "Egg white powder High Gel (Cage)"
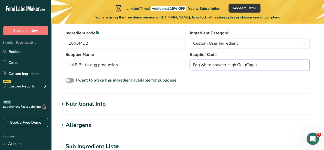
scroll to position [102, 0]
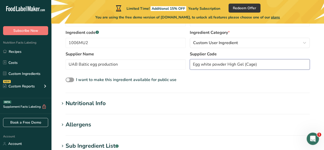
type input "Egg white powder High Gel (Cage)"
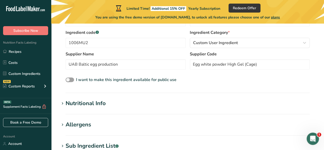
click at [82, 103] on div "Nutritional Info" at bounding box center [86, 103] width 40 height 8
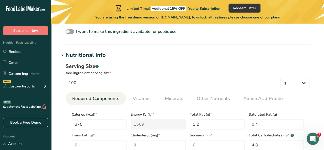
scroll to position [205, 0]
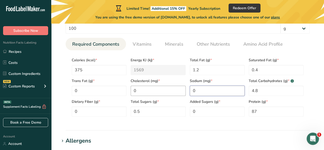
drag, startPoint x: 203, startPoint y: 90, endPoint x: 183, endPoint y: 88, distance: 19.8
click at [183, 88] on div "Calories (kcal) * 375 Energy KJ (kj) * 1569 Total Fat (g) * 1.2 Saturated Fat (…" at bounding box center [188, 85] width 236 height 62
type input "0"
click at [204, 91] on input "number" at bounding box center [217, 90] width 55 height 10
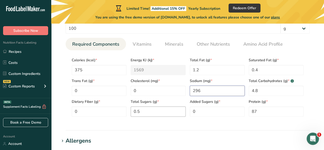
scroll to position [256, 0]
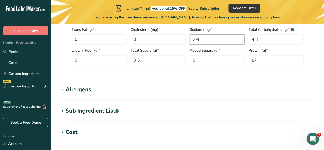
type input "296"
click at [71, 90] on div "Allergens" at bounding box center [79, 89] width 26 height 8
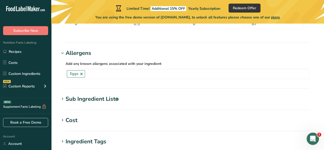
scroll to position [333, 0]
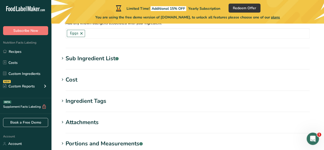
click at [102, 56] on div "Sub Ingredient List .a-a{fill:#347362;}.b-a{fill:#fff;}" at bounding box center [92, 58] width 53 height 8
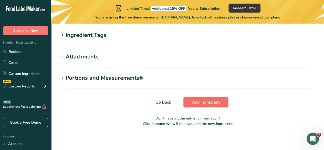
click at [200, 102] on span "Add ingredient" at bounding box center [206, 102] width 28 height 6
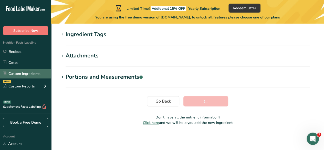
scroll to position [148, 0]
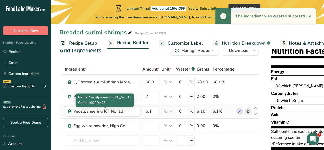
scroll to position [26, 0]
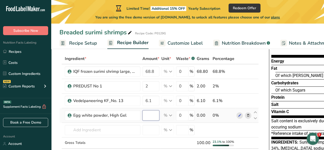
click at [147, 119] on input "number" at bounding box center [150, 115] width 17 height 10
type input "0.163"
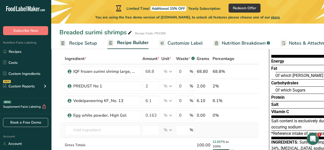
click at [134, 123] on div "Ingredient * Amount * Unit * Waste * .a-a{fill:#347362;}.b-a{fill:#fff;} Grams …" at bounding box center [158, 113] width 199 height 121
click at [120, 127] on input "text" at bounding box center [102, 130] width 75 height 10
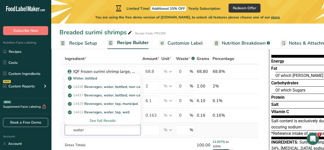
click at [95, 128] on input "water" at bounding box center [102, 130] width 75 height 10
click at [90, 128] on input "water" at bounding box center [102, 130] width 75 height 10
type input "water"
click at [99, 121] on div "See full Results" at bounding box center [102, 120] width 67 height 5
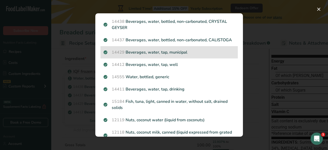
click at [160, 55] on p "14429 Beverages, water, tap, municipal" at bounding box center [168, 52] width 131 height 6
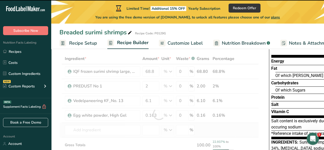
type input "0"
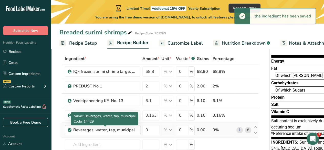
scroll to position [51, 0]
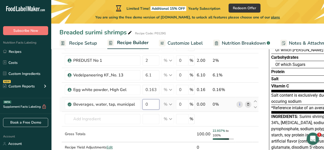
click at [153, 103] on input "0" at bounding box center [150, 104] width 17 height 10
type input "7"
type input "0.750"
click at [213, 117] on div "Ingredient * Amount * Unit * Waste * .a-a{fill:#347362;}.b-a{fill:#fff;} Grams …" at bounding box center [158, 96] width 199 height 136
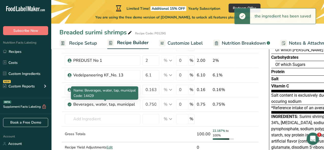
click at [92, 104] on div "Beverages, water, tap, municipal" at bounding box center [105, 104] width 64 height 6
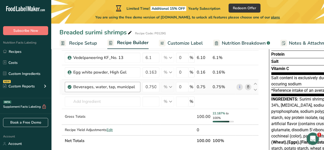
scroll to position [77, 0]
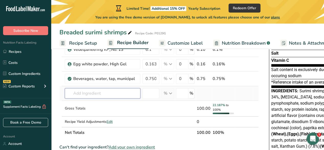
click at [86, 95] on input "text" at bounding box center [102, 93] width 75 height 10
click at [111, 93] on input "text" at bounding box center [102, 93] width 75 height 10
type input "Breading BR2"
click at [83, 112] on div "Add your own ingredient" at bounding box center [102, 111] width 67 height 5
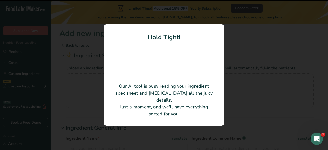
type input "Red breadcrumbs, coarse granulation"
type input "BRATA Produktions- und Vertriebsgesellschaft KG"
type input "NA 4-369"
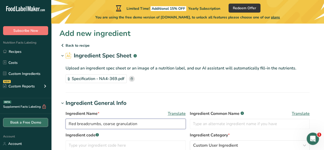
drag, startPoint x: 144, startPoint y: 122, endPoint x: 40, endPoint y: 120, distance: 103.7
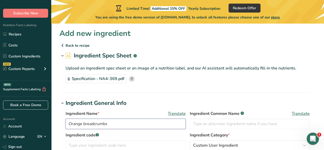
scroll to position [26, 0]
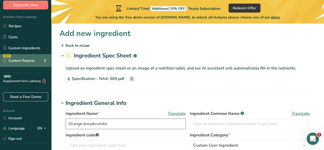
type input "Orange breadcrumbs"
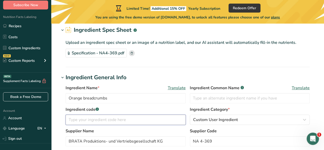
click at [95, 120] on input "text" at bounding box center [126, 119] width 120 height 10
paste input "1001BR2"
type input "1001BR2"
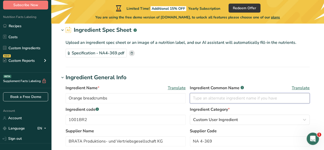
click at [227, 99] on input "text" at bounding box center [250, 98] width 120 height 10
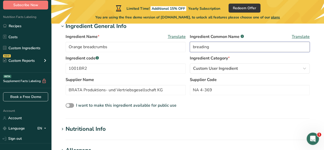
scroll to position [128, 0]
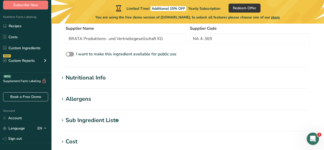
type input "breading"
click at [113, 77] on h1 "Nutritional Info" at bounding box center [187, 77] width 256 height 8
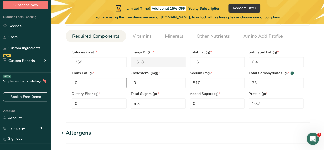
scroll to position [205, 0]
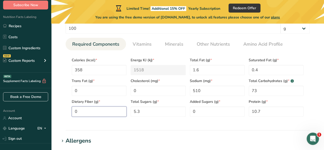
drag, startPoint x: 92, startPoint y: 108, endPoint x: 53, endPoint y: 109, distance: 39.4
click at [53, 109] on section "Add new ingredient Back to recipe Ingredient Spec Sheet .a-a{fill:#347362;}.b-a…" at bounding box center [187, 61] width 273 height 484
type Fiber "4.5"
click at [232, 125] on section "Nutritional Info Serving Size .a-a{fill:#347362;}.b-a{fill:#fff;} Add ingredien…" at bounding box center [187, 64] width 256 height 134
click at [226, 121] on div "Serving Size .a-a{fill:#347362;}.b-a{fill:#fff;} Add ingredient serving size * …" at bounding box center [187, 64] width 256 height 118
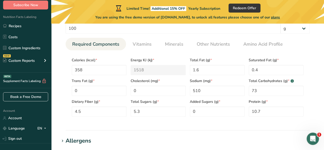
scroll to position [256, 0]
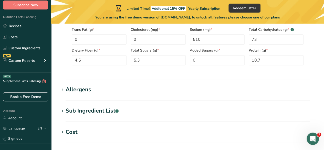
click at [75, 91] on div "Allergens" at bounding box center [79, 89] width 26 height 8
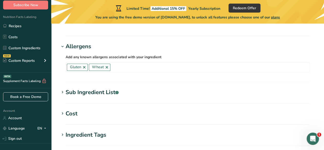
scroll to position [307, 0]
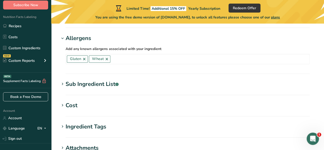
click at [104, 84] on div "Sub Ingredient List .a-a{fill:#347362;}.b-a{fill:#fff;}" at bounding box center [92, 84] width 53 height 8
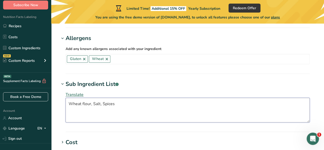
click at [92, 103] on textarea "Wheat flour, Salt, Spices" at bounding box center [188, 110] width 244 height 25
click at [141, 104] on textarea "Wheat flour, water, Salt, Spices" at bounding box center [188, 110] width 244 height 25
click at [167, 104] on textarea "Wheat flour, water, Salt, Spices (parika, tumeric)" at bounding box center [188, 110] width 244 height 25
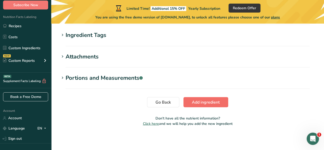
type textarea "Wheat flour, water, Salt, Spices (parika, tumeric)."
drag, startPoint x: 203, startPoint y: 100, endPoint x: 172, endPoint y: 98, distance: 30.2
click at [203, 100] on span "Add ingredient" at bounding box center [206, 102] width 28 height 6
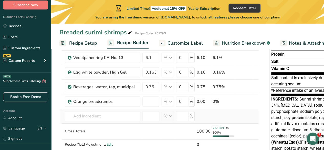
scroll to position [77, 0]
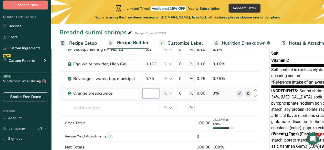
click at [149, 94] on input "number" at bounding box center [150, 93] width 17 height 10
type input "13.5"
click at [58, 106] on section "Add Ingredients Manage Recipe Delete Recipe Duplicate Recipe Scale Recipe Save …" at bounding box center [187, 139] width 273 height 332
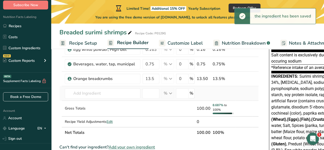
scroll to position [102, 0]
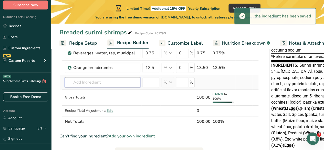
click at [91, 80] on input "text" at bounding box center [102, 82] width 75 height 10
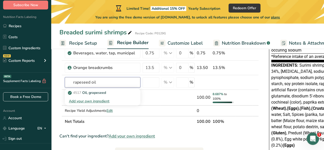
drag, startPoint x: 99, startPoint y: 80, endPoint x: 58, endPoint y: 81, distance: 40.7
click at [58, 81] on section "Add Ingredients Manage Recipe Delete Recipe Duplicate Recipe Scale Recipe Save …" at bounding box center [187, 114] width 273 height 332
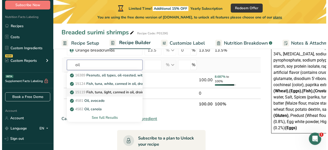
scroll to position [128, 0]
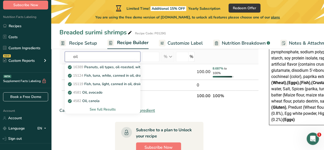
type input "oil"
click at [102, 110] on div "See full Results" at bounding box center [102, 108] width 67 height 5
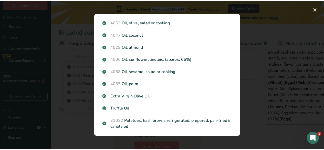
scroll to position [0, 0]
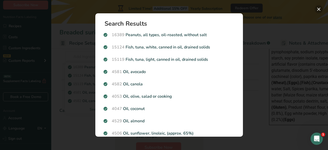
click at [315, 7] on button "Search results modal" at bounding box center [318, 9] width 8 height 8
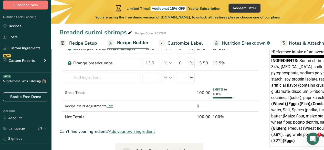
scroll to position [77, 0]
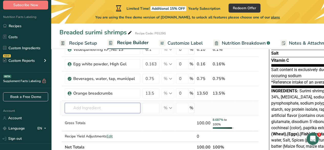
click at [92, 105] on input "text" at bounding box center [102, 108] width 75 height 10
type input "rapeseed"
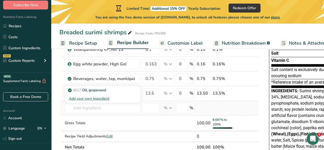
click at [92, 97] on div "Add your own ingredient" at bounding box center [102, 98] width 67 height 5
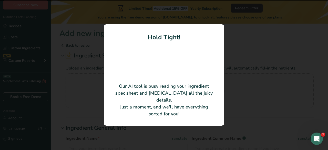
type input "Refined rapeseed oil"
type input "AS Scanola Baltic"
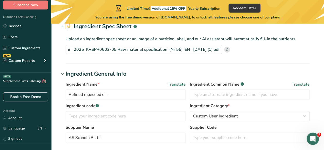
scroll to position [51, 0]
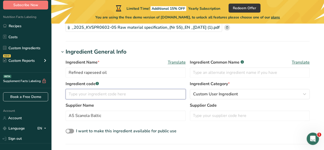
click at [82, 90] on input "text" at bounding box center [126, 94] width 120 height 10
paste input "2002300"
type input "2002300"
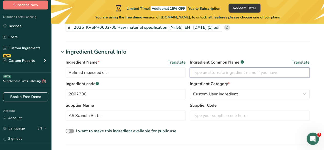
click at [211, 69] on input "text" at bounding box center [250, 72] width 120 height 10
click at [211, 71] on input "text" at bounding box center [250, 72] width 120 height 10
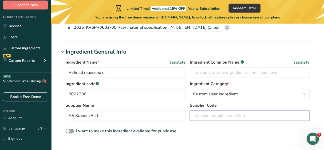
click at [204, 114] on input "text" at bounding box center [250, 115] width 120 height 10
click at [240, 115] on input "text" at bounding box center [250, 115] width 120 height 10
paste input "Refined rapeseed oil"
type input "Refined rapeseed oil"
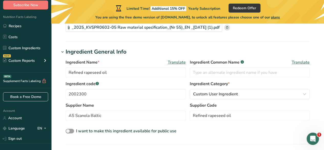
click at [217, 128] on div "I want to make this ingredient available for public use" at bounding box center [188, 131] width 244 height 7
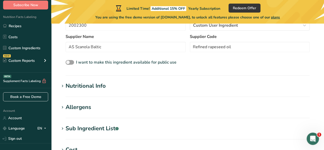
scroll to position [128, 0]
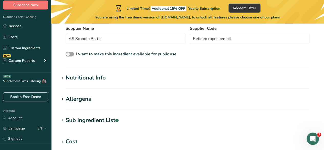
click at [76, 76] on div "Nutritional Info" at bounding box center [86, 77] width 40 height 8
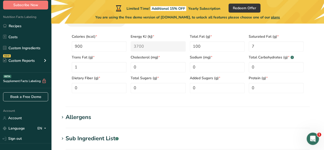
scroll to position [256, 0]
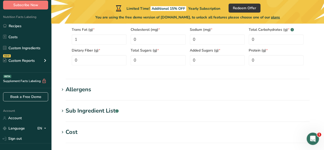
click at [81, 89] on div "Allergens" at bounding box center [79, 89] width 26 height 8
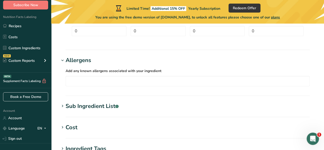
scroll to position [307, 0]
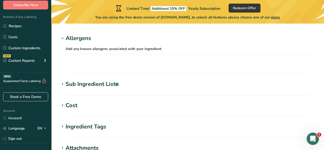
click at [88, 90] on section "Sub Ingredient List .a-a{fill:#347362;}.b-a{fill:#fff;} Translate" at bounding box center [187, 87] width 256 height 15
click at [90, 85] on div "Sub Ingredient List .a-a{fill:#347362;}.b-a{fill:#fff;}" at bounding box center [92, 84] width 53 height 8
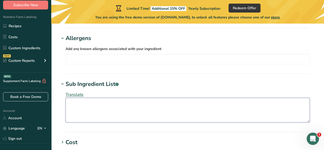
click at [83, 105] on textarea at bounding box center [188, 110] width 244 height 25
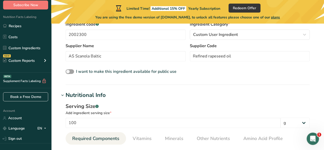
scroll to position [51, 0]
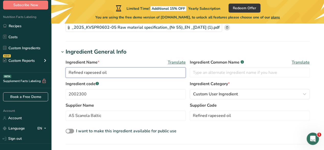
drag, startPoint x: 100, startPoint y: 73, endPoint x: 84, endPoint y: 72, distance: 16.7
click at [84, 72] on input "Refined rapeseed oil" at bounding box center [126, 72] width 120 height 10
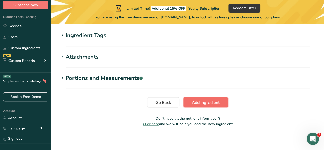
click at [201, 104] on span "Add ingredient" at bounding box center [206, 102] width 28 height 6
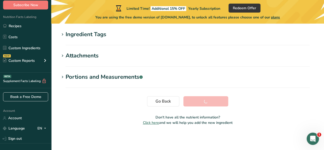
scroll to position [148, 0]
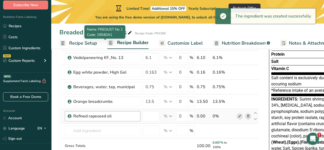
scroll to position [77, 0]
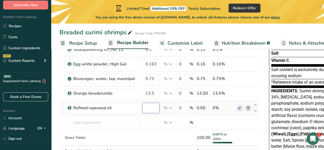
click at [142, 108] on input "number" at bounding box center [150, 108] width 17 height 10
type input "8.623"
click at [248, 121] on div "Ingredient * Amount * Unit * Waste * .a-a{fill:#347362;}.b-a{fill:#fff;} Grams …" at bounding box center [158, 84] width 199 height 165
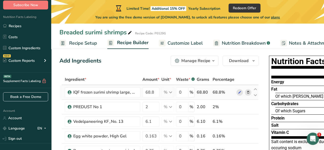
scroll to position [0, 0]
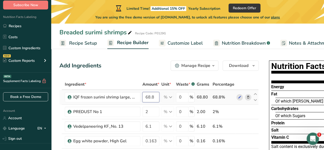
click at [153, 98] on input "68.8" at bounding box center [150, 97] width 17 height 10
type input "68.75"
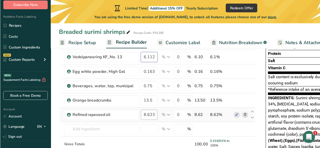
scroll to position [77, 0]
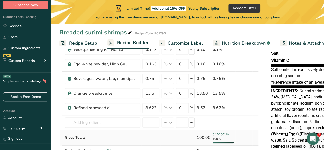
click at [155, 137] on div "Ingredient * Amount * Unit * Waste * .a-a{fill:#347362;}.b-a{fill:#fff;} Grams …" at bounding box center [158, 84] width 199 height 165
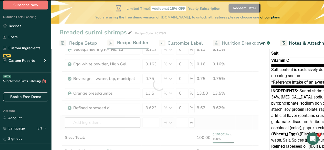
type input "6.113"
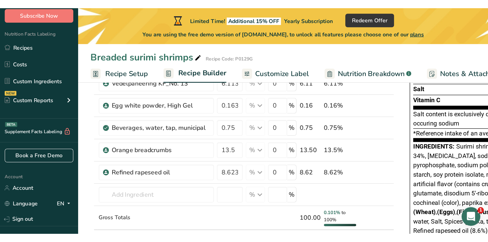
scroll to position [26, 0]
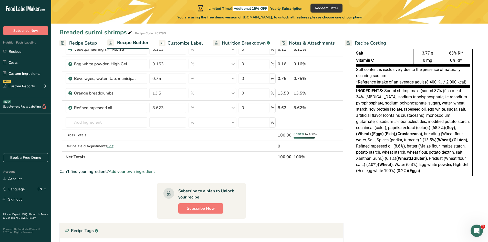
drag, startPoint x: 155, startPoint y: 137, endPoint x: 350, endPoint y: 41, distance: 217.5
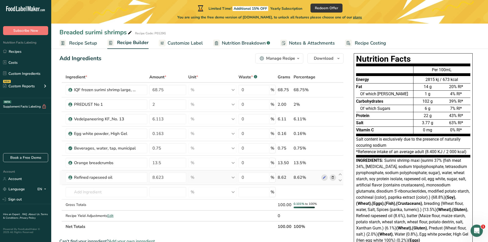
scroll to position [0, 0]
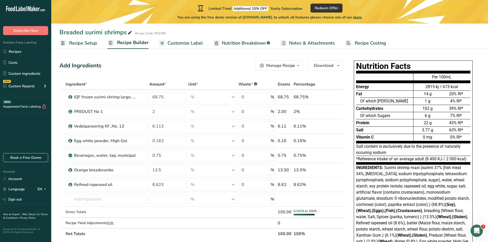
click at [87, 46] on span "Recipe Setup" at bounding box center [83, 43] width 28 height 7
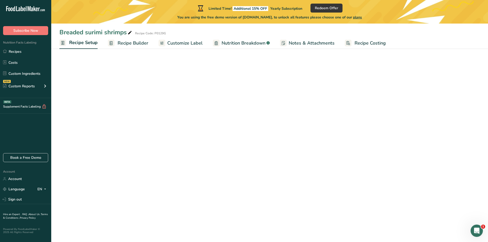
click at [127, 44] on span "Recipe Builder" at bounding box center [132, 43] width 31 height 7
click at [77, 44] on span "Recipe Setup" at bounding box center [83, 43] width 28 height 7
click at [144, 45] on span "Recipe Builder" at bounding box center [132, 43] width 31 height 7
click at [18, 52] on link "Recipes" at bounding box center [25, 52] width 51 height 10
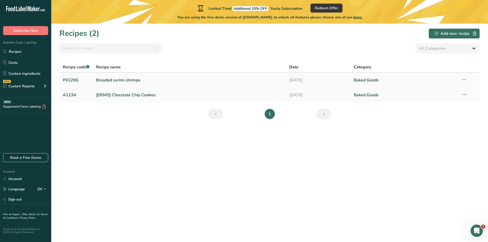
click at [109, 77] on link "Breaded surimi shrimps" at bounding box center [189, 80] width 187 height 11
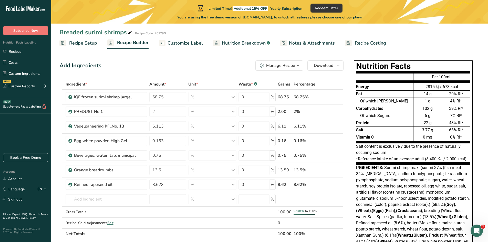
click at [284, 67] on div "Manage Recipe" at bounding box center [280, 65] width 29 height 6
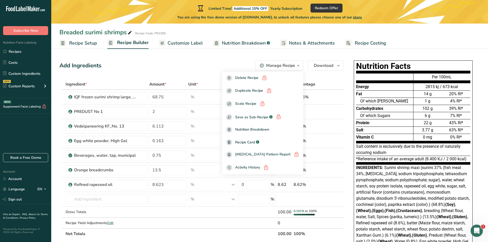
click at [200, 59] on div "Add Ingredients Manage Recipe Delete Recipe Duplicate Recipe Scale Recipe Save …" at bounding box center [202, 220] width 287 height 325
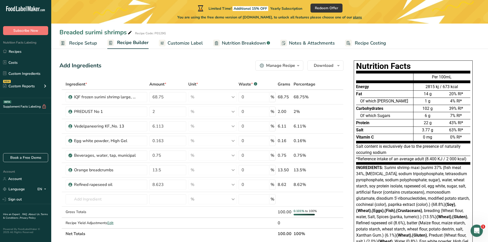
click at [81, 41] on span "Recipe Setup" at bounding box center [83, 43] width 28 height 7
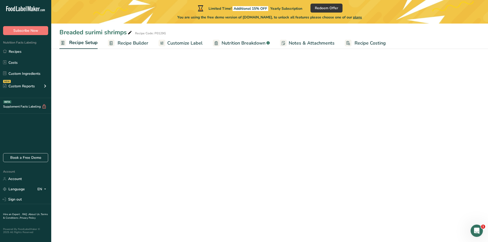
select select "22"
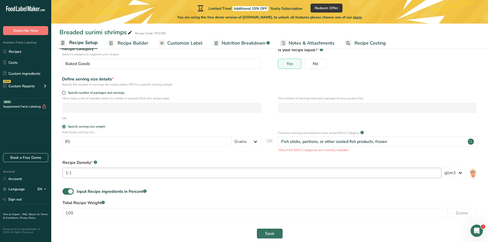
scroll to position [48, 0]
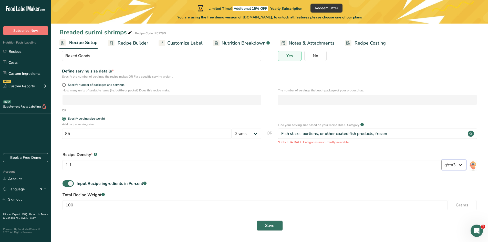
click at [323, 149] on select "lb/ft3 g/cm3" at bounding box center [453, 165] width 25 height 10
click at [234, 149] on div "Input Recipe ingredients in Percent .a-a{fill:#347362;}.b-a{fill:#fff;}" at bounding box center [269, 185] width 420 height 10
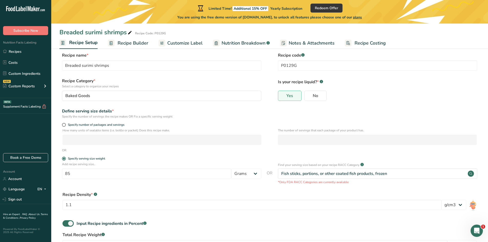
scroll to position [0, 0]
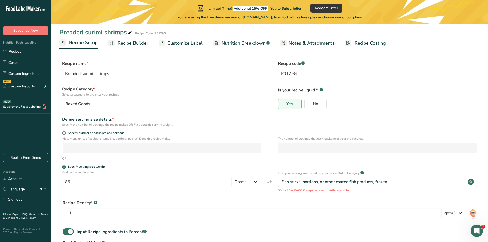
click at [173, 45] on span "Customize Label" at bounding box center [184, 43] width 35 height 7
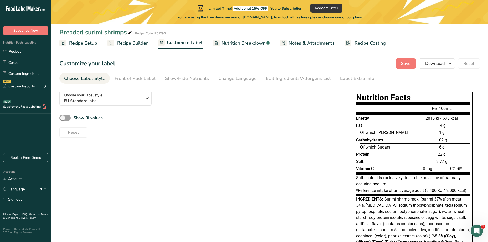
click at [323, 109] on div "Per 100mL" at bounding box center [441, 110] width 57 height 10
drag, startPoint x: 448, startPoint y: 108, endPoint x: 452, endPoint y: 108, distance: 3.9
click at [323, 108] on div "Per 100mL" at bounding box center [441, 110] width 57 height 10
click at [144, 136] on div "Reset" at bounding box center [198, 131] width 279 height 12
click at [114, 101] on span "EU Standard label" at bounding box center [103, 101] width 78 height 6
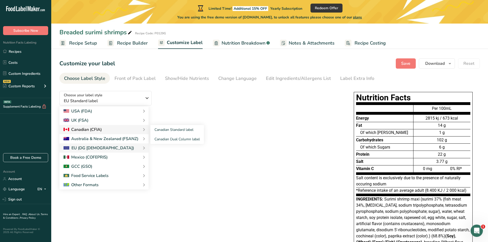
click at [88, 129] on div "Canadian (CFIA)" at bounding box center [82, 129] width 38 height 6
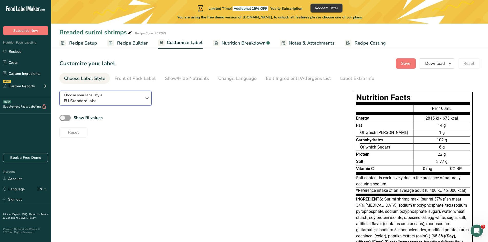
click at [90, 100] on span "EU Standard label" at bounding box center [103, 101] width 78 height 6
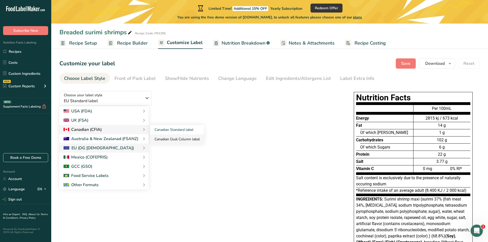
click at [162, 138] on link "Canadian Dual Column label" at bounding box center [176, 138] width 53 height 9
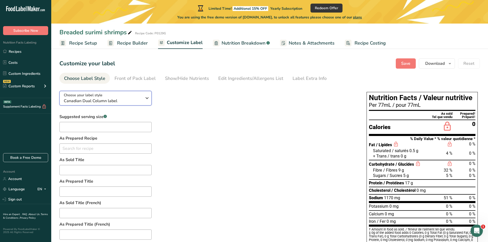
click at [103, 103] on span "Canadian Dual Column label" at bounding box center [103, 101] width 78 height 6
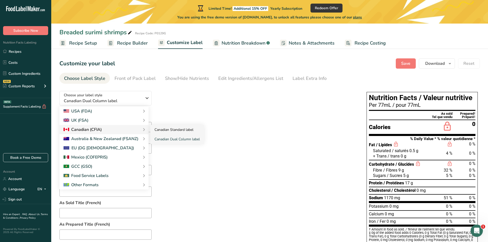
click at [161, 130] on link "Canadian Standard label" at bounding box center [176, 129] width 53 height 9
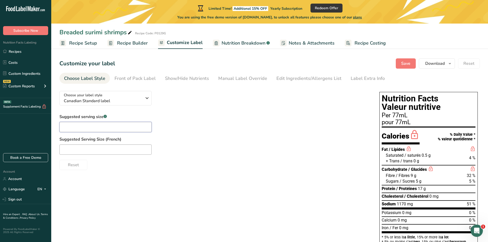
click at [91, 124] on input "text" at bounding box center [105, 127] width 92 height 10
click at [72, 129] on input "90" at bounding box center [105, 127] width 92 height 10
type input "90 g"
click at [146, 144] on div "Suggested Serving Size (French)" at bounding box center [213, 145] width 309 height 18
click at [107, 144] on input "text" at bounding box center [105, 149] width 92 height 10
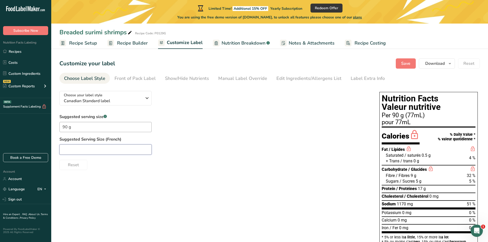
click at [98, 148] on input "text" at bounding box center [105, 149] width 92 height 10
click at [98, 140] on label "Suggested Serving Size (French)" at bounding box center [213, 139] width 309 height 6
click at [91, 149] on input "text" at bounding box center [105, 149] width 92 height 10
type input "90g"
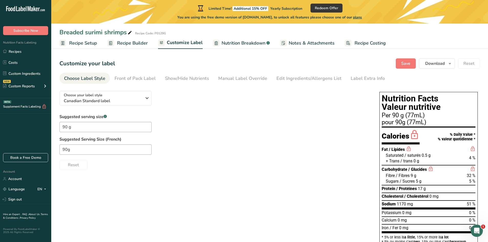
click at [99, 149] on div "Reset" at bounding box center [213, 164] width 309 height 12
click at [102, 31] on div "Breaded surimi shrimps" at bounding box center [95, 32] width 73 height 9
click at [88, 45] on span "Recipe Setup" at bounding box center [83, 43] width 28 height 7
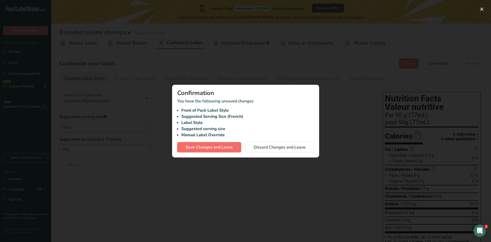
click at [215, 148] on span "Save Changes and Leave" at bounding box center [209, 147] width 47 height 6
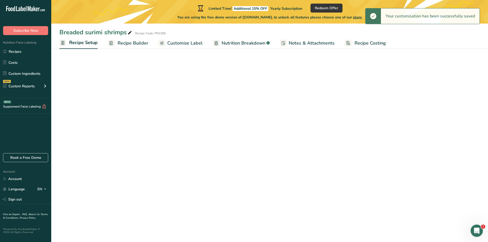
select select "22"
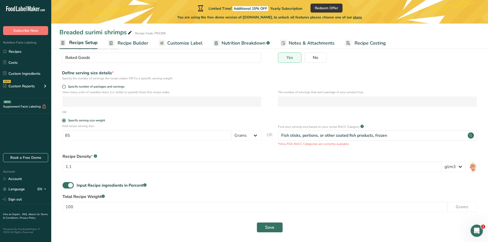
scroll to position [48, 0]
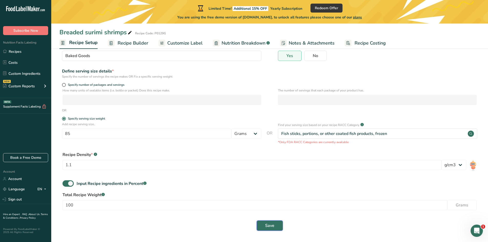
click at [277, 149] on button "Save" at bounding box center [269, 225] width 26 height 10
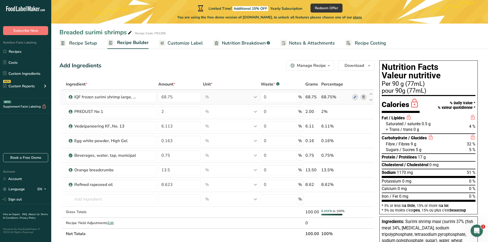
click at [256, 100] on div "% Weight Units g kg mg See more Volume Units l Volume units require a density c…" at bounding box center [231, 97] width 56 height 10
click at [256, 97] on div "% Weight Units g kg mg See more Volume Units l Volume units require a density c…" at bounding box center [231, 97] width 56 height 10
click at [188, 92] on input "68.75" at bounding box center [179, 97] width 42 height 10
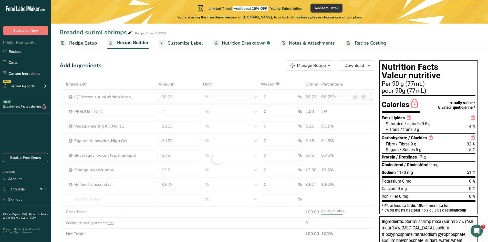
click at [222, 96] on div "Ingredient * Amount * Unit * Waste * .a-a{fill:#347362;}.b-a{fill:#fff;} Grams …" at bounding box center [216, 159] width 315 height 160
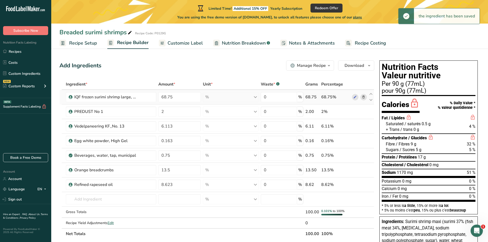
click at [255, 98] on div "% Weight Units g kg mg See more Volume Units l Volume units require a density c…" at bounding box center [231, 97] width 56 height 10
click at [323, 98] on icon at bounding box center [355, 96] width 4 height 5
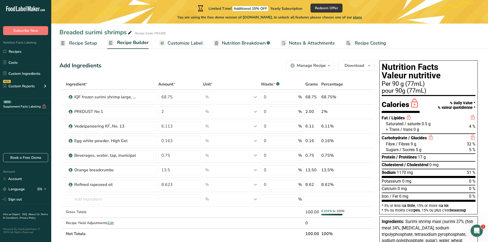
click at [188, 43] on span "Customize Label" at bounding box center [184, 43] width 35 height 7
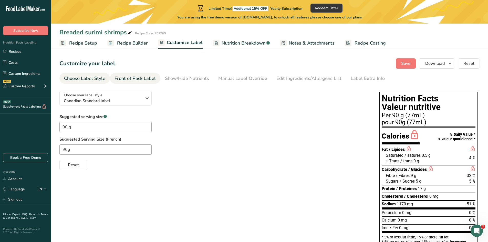
click at [125, 80] on div "Front of Pack Label" at bounding box center [134, 78] width 41 height 7
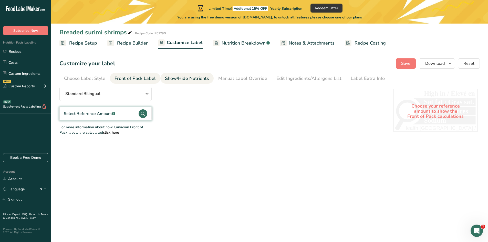
click at [173, 79] on div "Show/Hide Nutrients" at bounding box center [187, 78] width 44 height 7
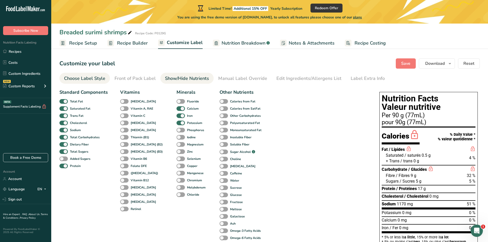
click at [79, 78] on div "Choose Label Style" at bounding box center [84, 78] width 41 height 7
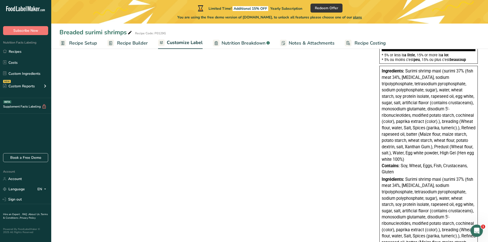
scroll to position [162, 0]
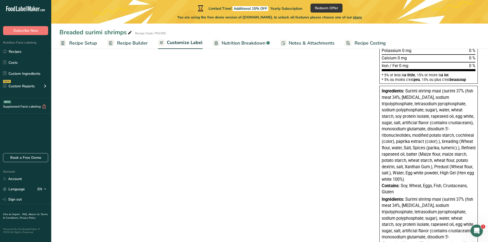
click at [87, 44] on span "Recipe Setup" at bounding box center [83, 43] width 28 height 7
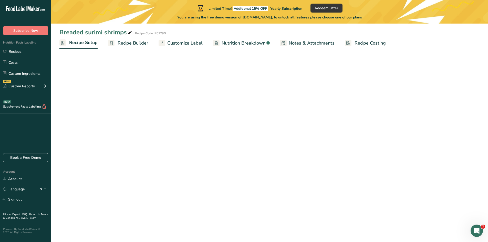
select select "22"
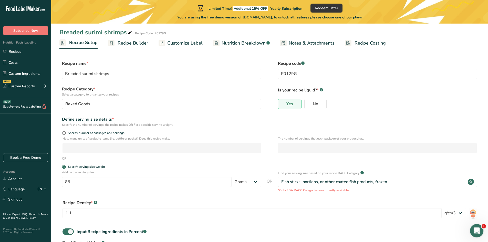
click at [323, 149] on div "Open Intercom Messenger" at bounding box center [475, 229] width 17 height 17
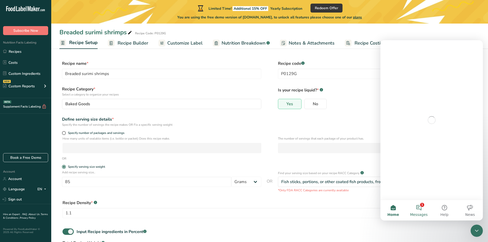
click at [323, 149] on button "1 Messages" at bounding box center [419, 210] width 26 height 20
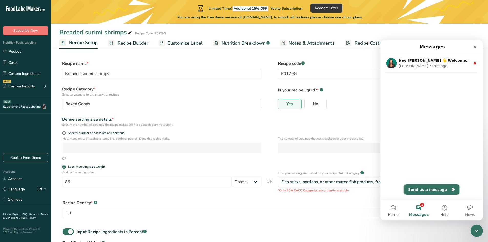
click at [323, 149] on button "Send us a message" at bounding box center [431, 189] width 55 height 10
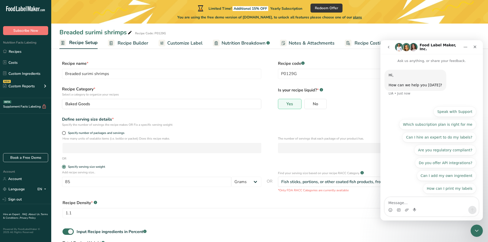
click at [323, 149] on textarea "Message…" at bounding box center [431, 201] width 94 height 9
click at [323, 149] on textarea "how to delete from label ml near portion size?" at bounding box center [431, 201] width 94 height 9
type textarea "how to delete "ml" from label ml near portion size?"
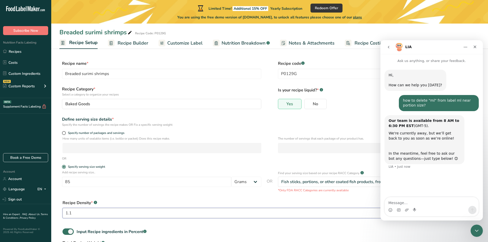
click at [323, 149] on input "1.1" at bounding box center [251, 213] width 378 height 10
click at [323, 126] on div "Define serving size details * Specify the number of servings the recipe makes O…" at bounding box center [269, 121] width 420 height 11
click at [147, 42] on span "Recipe Builder" at bounding box center [132, 43] width 31 height 7
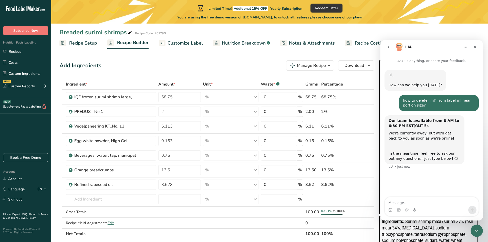
click at [179, 44] on span "Customize Label" at bounding box center [184, 43] width 35 height 7
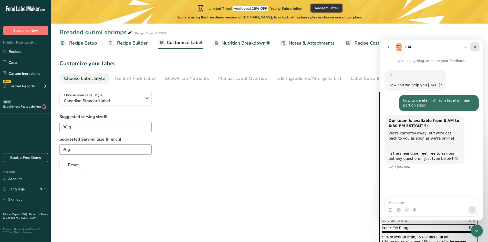
click at [323, 47] on icon "Close" at bounding box center [474, 47] width 4 height 4
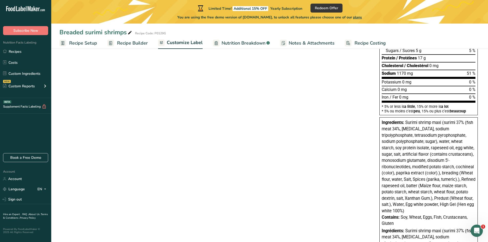
scroll to position [128, 0]
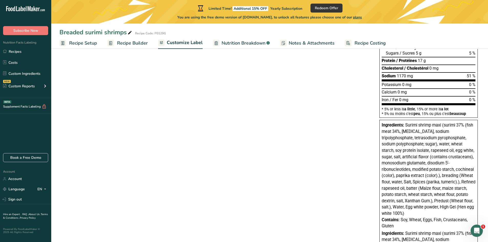
click at [90, 44] on span "Recipe Setup" at bounding box center [83, 43] width 28 height 7
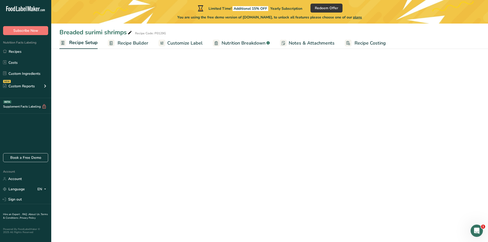
select select "22"
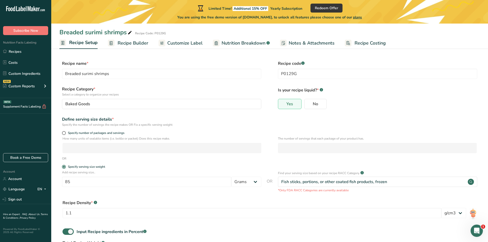
click at [128, 45] on span "Recipe Builder" at bounding box center [132, 43] width 31 height 7
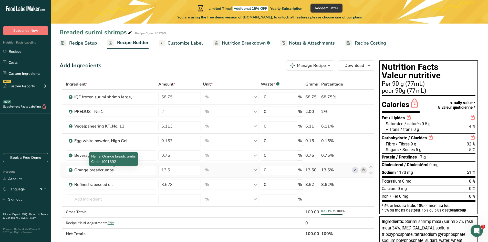
click at [129, 149] on div "Orange breadcrumbs" at bounding box center [106, 170] width 64 height 6
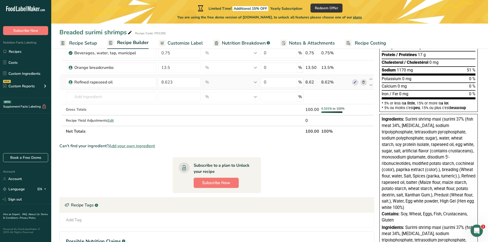
scroll to position [51, 0]
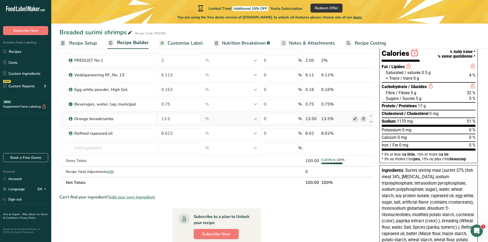
click at [323, 121] on icon at bounding box center [355, 118] width 4 height 5
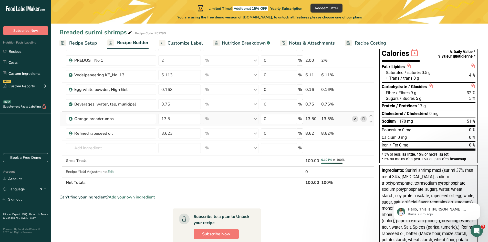
scroll to position [15, 0]
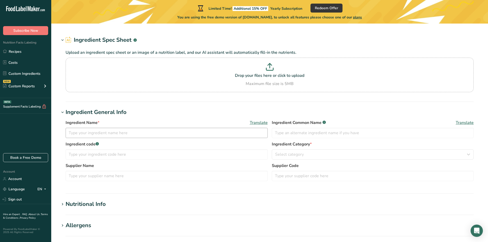
type input "IQF frozen surimi shrimp large, mix 64x10kg"
type input "Surimi shrimp maxi"
type input "4900KREVE8 (A SHL 165)"
type input "PKP"
type input "A SHL 165"
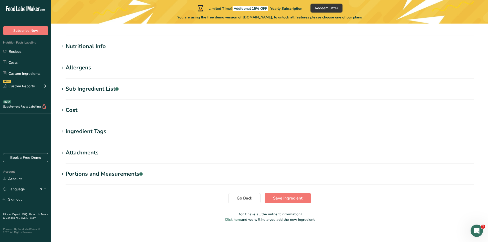
scroll to position [149, 0]
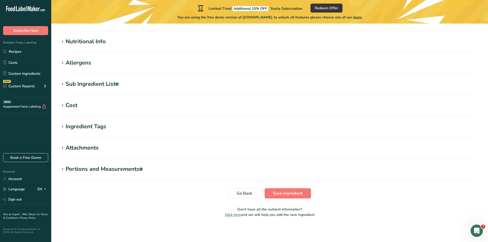
click at [102, 127] on div "Ingredient Tags" at bounding box center [86, 126] width 41 height 8
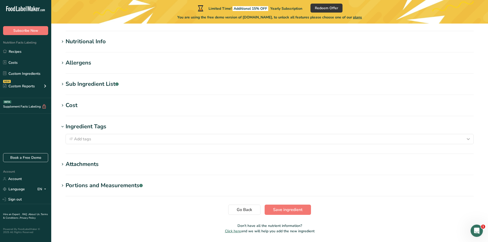
click at [98, 163] on div "Attachments" at bounding box center [82, 164] width 33 height 8
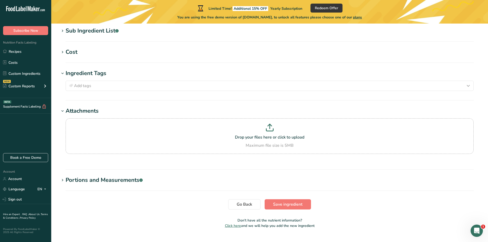
scroll to position [213, 0]
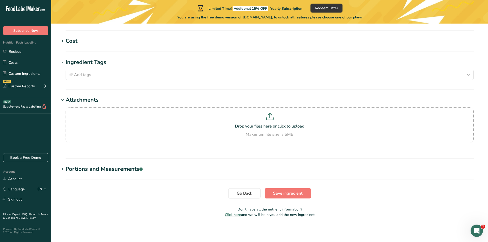
click at [98, 169] on div "Portions and Measurements .a-a{fill:#347362;}.b-a{fill:#fff;}" at bounding box center [104, 169] width 77 height 8
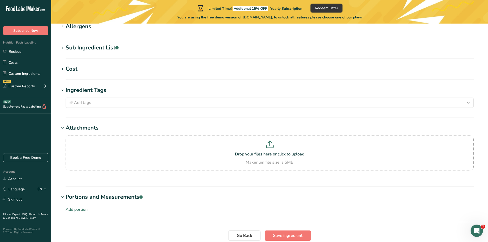
scroll to position [228, 0]
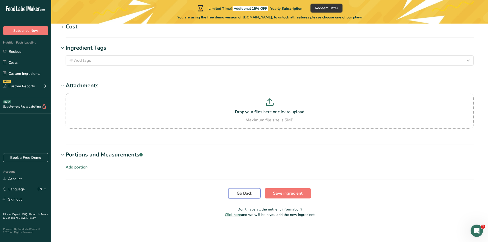
click at [240, 194] on span "Go Back" at bounding box center [243, 193] width 15 height 6
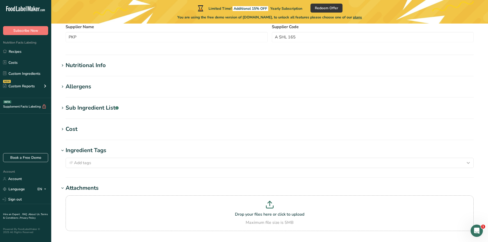
scroll to position [23, 0]
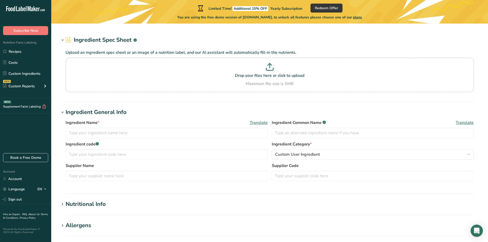
type input "Orange breadcrumbs"
type input "breading"
type input "1001BR2"
type input "BRATA Produktions- und Vertriebsgesellschaft KG"
type input "NA 4-369"
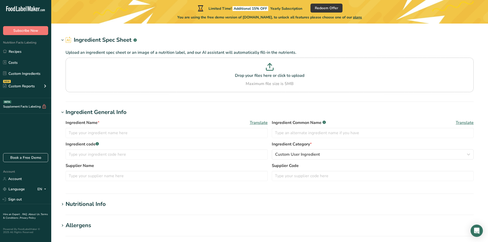
type textarea "Wheat flour, water, Salt, Spices (parika, tumeric)."
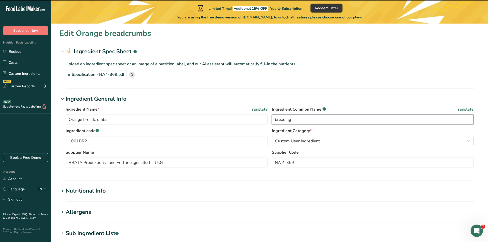
click at [277, 119] on input "breading" at bounding box center [373, 119] width 202 height 10
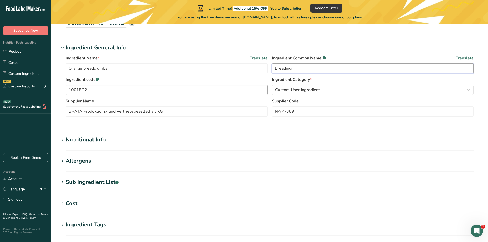
scroll to position [149, 0]
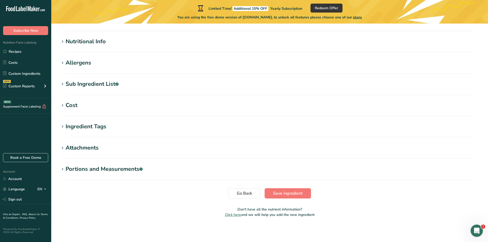
type input "Breading"
click at [85, 90] on section "Sub Ingredient List .a-a{fill:#347362;}.b-a{fill:#fff;} Translate Wheat flour, …" at bounding box center [269, 87] width 420 height 15
click at [86, 88] on div "Sub Ingredient List .a-a{fill:#347362;}.b-a{fill:#fff;}" at bounding box center [92, 84] width 53 height 8
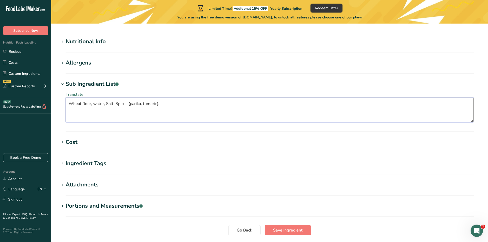
click at [72, 103] on textarea "Wheat flour, water, Salt, Spices (parika, tumeric)." at bounding box center [270, 110] width 408 height 25
click at [106, 103] on textarea "wheat flour, water, Salt, Spices (parika, tumeric)." at bounding box center [270, 110] width 408 height 25
click at [115, 103] on textarea "wheat flour, water, salt, Spices (parika, tumeric)." at bounding box center [270, 110] width 408 height 25
type textarea "wheat flour, water, salt, spices (parika, tumeric)."
click at [303, 229] on button "Save ingredient" at bounding box center [287, 230] width 46 height 10
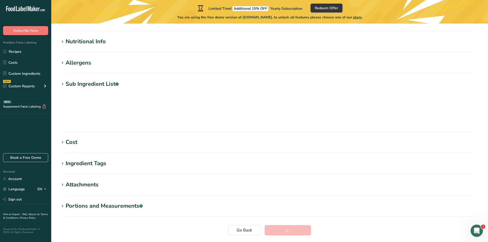
scroll to position [52, 0]
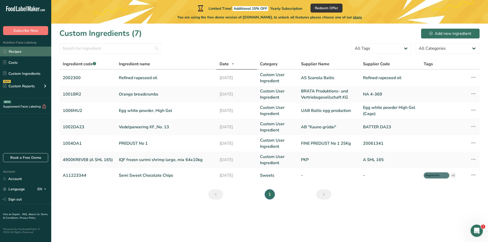
click at [20, 49] on link "Recipes" at bounding box center [25, 52] width 51 height 10
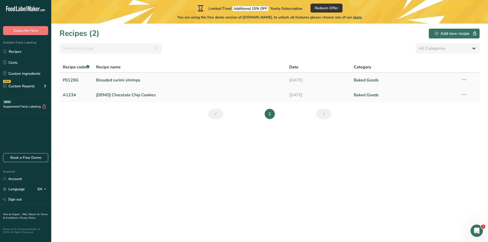
click at [118, 76] on link "Breaded surimi shrimps" at bounding box center [189, 80] width 187 height 11
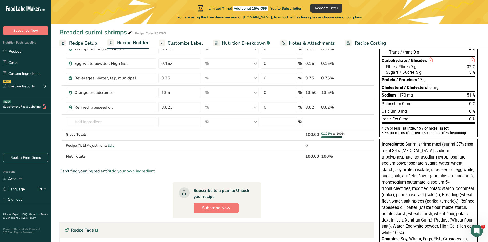
scroll to position [77, 0]
click at [171, 40] on span "Customize Label" at bounding box center [184, 43] width 35 height 7
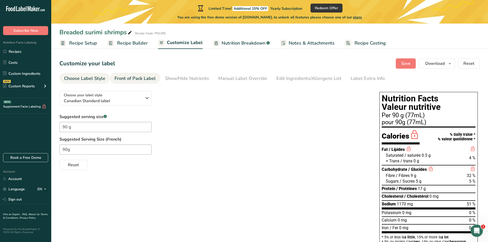
click at [153, 78] on div "Front of Pack Label" at bounding box center [134, 78] width 41 height 7
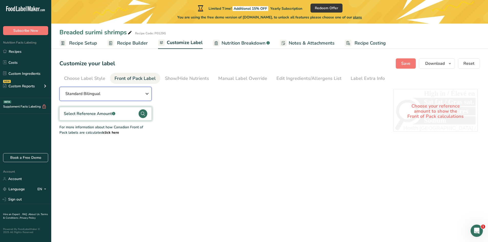
click at [111, 97] on button "Standard Bilingual" at bounding box center [105, 94] width 92 height 14
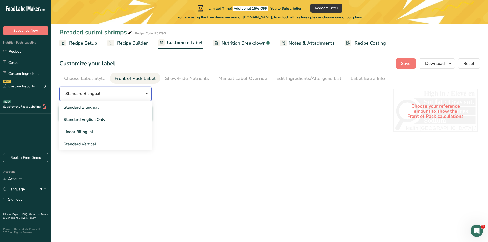
click at [111, 97] on button "Standard Bilingual" at bounding box center [105, 94] width 92 height 14
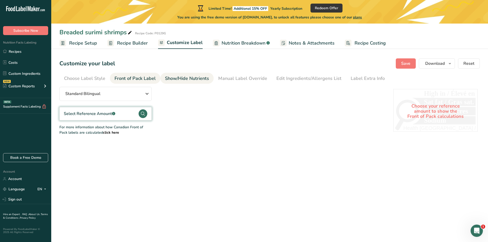
click at [181, 77] on div "Show/Hide Nutrients" at bounding box center [187, 78] width 44 height 7
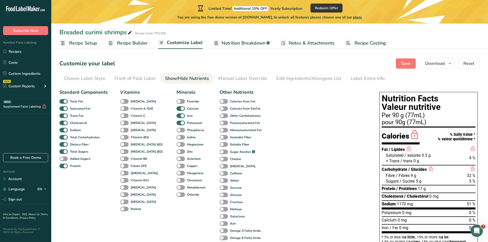
click at [181, 77] on div "Show/Hide Nutrients" at bounding box center [187, 78] width 44 height 7
click at [235, 77] on div "Manual Label Override" at bounding box center [242, 78] width 49 height 7
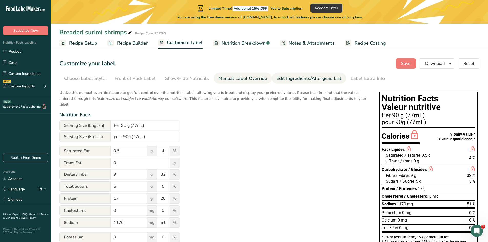
click at [308, 79] on div "Edit Ingredients/Allergens List" at bounding box center [308, 78] width 65 height 7
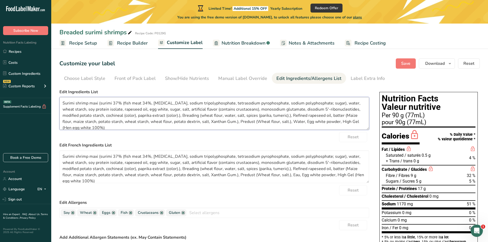
click at [142, 113] on textarea "Surimi shrimp maxi (surimi 37% (fish meat 34%, [MEDICAL_DATA], sodium tripolyph…" at bounding box center [213, 113] width 309 height 33
drag, startPoint x: 63, startPoint y: 101, endPoint x: 378, endPoint y: 123, distance: 315.5
paste textarea "70% : fish protein ([PERSON_NAME] and/or Pacific [PERSON_NAME], [MEDICAL_DATA],…"
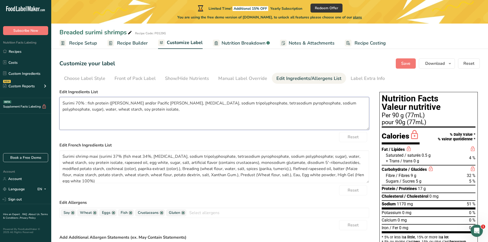
click at [123, 113] on textarea "Surimi 70% : fish protein (Pollock and/or Pacific Whiting, sorbitol, sodium tri…" at bounding box center [213, 113] width 309 height 33
paste textarea "rapeseed oil, egg whites, sugar, salt, artificial flavor (contains crustancean)…"
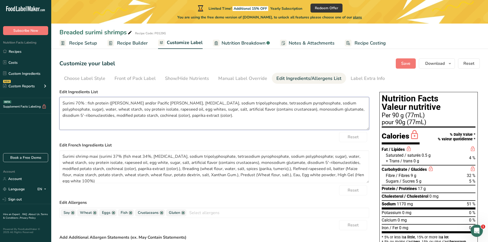
click at [153, 124] on textarea "Surimi 70% : fish protein (Pollock and/or Pacific Whiting, sorbitol, sodium tri…" at bounding box center [213, 113] width 309 height 33
click at [172, 116] on textarea "Surimi 70% : fish protein (Pollock and/or Pacific Whiting, sorbitol, sodium tri…" at bounding box center [213, 113] width 309 height 33
paste textarea "Breading 30% : wheat flour, rapeseed oil, water, corn flour, corn starch, potat…"
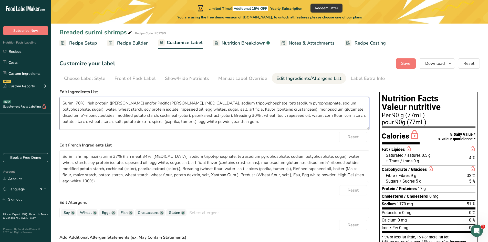
click at [232, 109] on textarea "Surimi 70% : fish protein (Pollock and/or Pacific Whiting, sorbitol, sodium tri…" at bounding box center [213, 113] width 309 height 33
click at [222, 135] on div "Reset" at bounding box center [213, 137] width 309 height 10
click at [400, 62] on button "Save" at bounding box center [405, 63] width 20 height 10
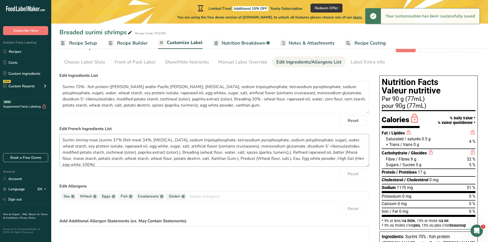
scroll to position [26, 0]
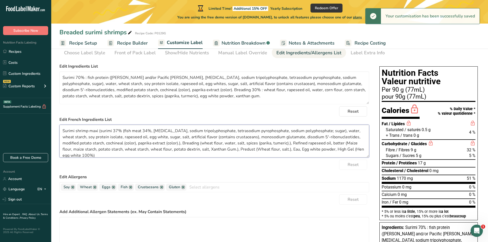
click at [218, 145] on textarea "Surimi shrimp maxi (surimi 37% (fish meat 34%, sorbitol, sodium tripolyphosphat…" at bounding box center [213, 141] width 309 height 33
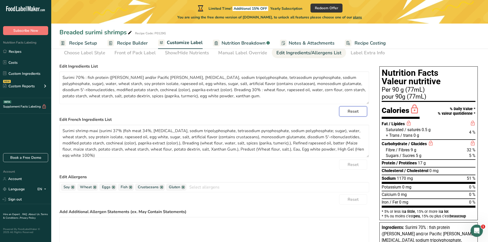
click at [354, 113] on span "Reset" at bounding box center [352, 111] width 11 height 6
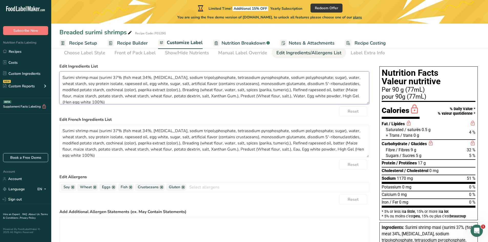
click at [68, 92] on textarea "Surimi shrimp maxi (surimi 37% (fish meat 34%, sorbitol, sodium tripolyphosphat…" at bounding box center [213, 87] width 309 height 33
drag, startPoint x: 62, startPoint y: 77, endPoint x: 367, endPoint y: 103, distance: 305.4
click at [367, 103] on textarea "Surimi shrimp maxi (surimi 37% (fish meat 34%, sorbitol, sodium tripolyphosphat…" at bounding box center [213, 87] width 309 height 33
paste textarea "70% : fish protein (Pollock and/or Pacific Whiting, sorbitol, sodium tripolypho…"
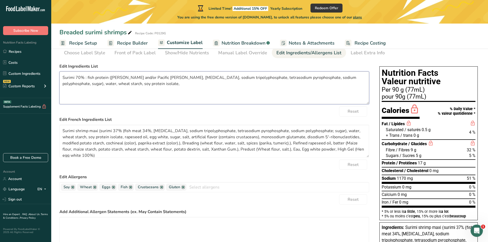
click at [126, 82] on textarea "Surimi 70% : fish protein (Pollock and/or Pacific Whiting, sorbitol, sodium tri…" at bounding box center [213, 87] width 309 height 33
paste textarea "rapeseed oil, egg whites, sugar, salt, artificial flavor (contains crustancean)…"
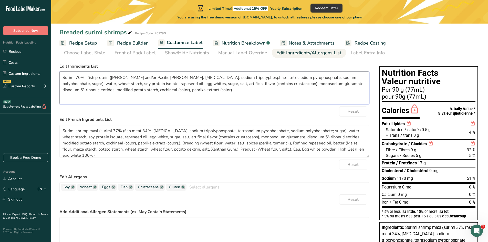
click at [197, 99] on textarea "Surimi 70% : fish protein (Pollock and/or Pacific Whiting, sorbitol, sodium tri…" at bounding box center [213, 87] width 309 height 33
click at [195, 90] on textarea "Surimi 70% : fish protein (Pollock and/or Pacific Whiting, sorbitol, sodium tri…" at bounding box center [213, 87] width 309 height 33
paste textarea "Breading 30% : wheat flour, rapeseed oil, water, corn flour, corn starch, potat…"
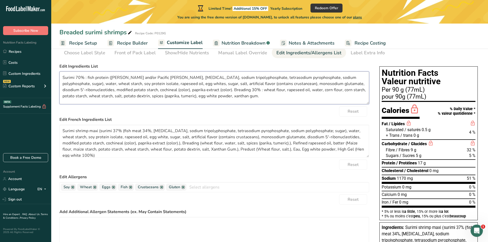
scroll to position [1, 0]
click at [214, 97] on textarea "Surimi 70% : fish protein (Pollock and/or Pacific Whiting, sorbitol, sodium tri…" at bounding box center [213, 87] width 309 height 33
click at [248, 82] on textarea "Surimi 70% : fish protein (Pollock and/or Pacific Whiting, sorbitol, sodium tri…" at bounding box center [213, 87] width 309 height 33
click at [227, 98] on textarea "Surimi 70% : fish protein (Pollock and/or Pacific Whiting, sorbitol, sodium tri…" at bounding box center [213, 87] width 309 height 33
click at [247, 114] on div "Reset" at bounding box center [213, 111] width 309 height 10
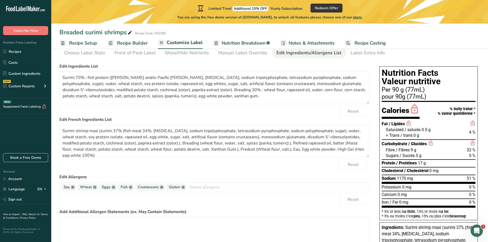
click at [235, 159] on div "Reset" at bounding box center [213, 164] width 309 height 10
click at [144, 116] on div "Reset" at bounding box center [213, 111] width 309 height 10
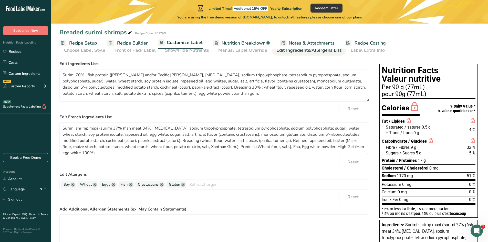
scroll to position [26, 0]
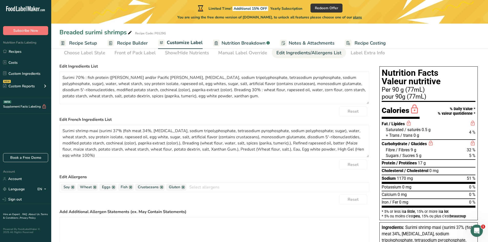
click at [92, 120] on label "Edit French Ingredients List" at bounding box center [213, 119] width 309 height 6
click at [471, 228] on div "Open Intercom Messenger" at bounding box center [475, 229] width 17 height 17
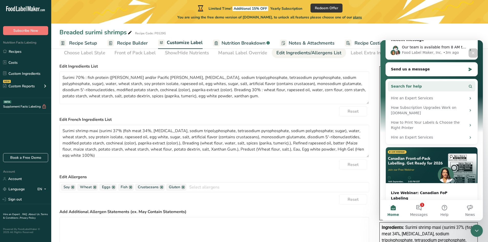
scroll to position [77, 0]
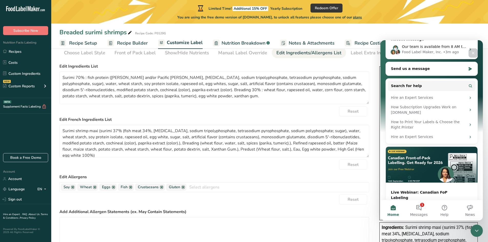
click at [475, 52] on div "Close" at bounding box center [472, 52] width 9 height 9
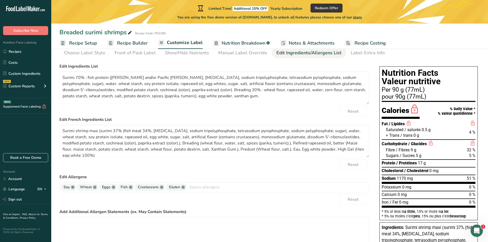
scroll to position [0, 0]
click at [214, 223] on textarea at bounding box center [213, 233] width 309 height 33
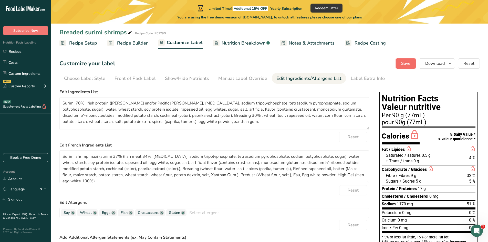
click at [412, 64] on button "Save" at bounding box center [405, 63] width 20 height 10
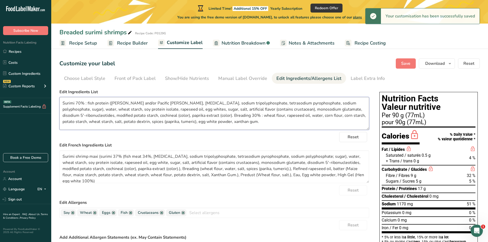
click at [141, 123] on textarea "Surimi 70% : fish protein (Pollock and/or Pacific Whiting, sorbitol, sodium tri…" at bounding box center [213, 113] width 309 height 33
click at [126, 116] on textarea "Surimi 70% : fish protein (Pollock and/or Pacific Whiting, sorbitol, sodium tri…" at bounding box center [213, 113] width 309 height 33
click at [110, 147] on label "Edit French Ingredients List" at bounding box center [213, 145] width 309 height 6
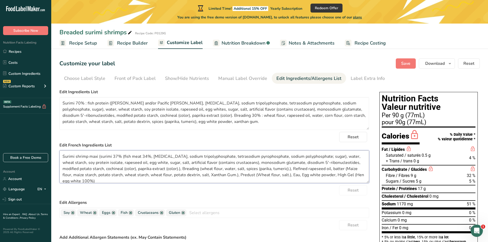
click at [110, 156] on textarea "Surimi shrimp maxi (surimi 37% (fish meat 34%, sorbitol, sodium tripolyphosphat…" at bounding box center [213, 166] width 309 height 33
click at [176, 171] on textarea "Surimi shrimp maxi (surimi 37% (fish meat 34%, sorbitol, sodium tripolyphosphat…" at bounding box center [213, 166] width 309 height 33
click at [467, 63] on span "Reset" at bounding box center [468, 63] width 11 height 6
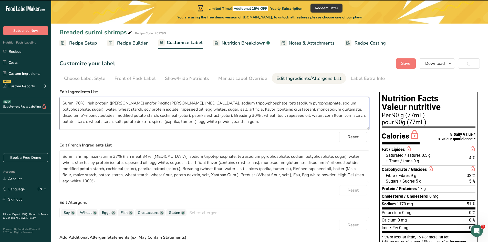
click at [219, 110] on textarea "Surimi 70% : fish protein (Pollock and/or Pacific Whiting, sorbitol, sodium tri…" at bounding box center [213, 113] width 309 height 33
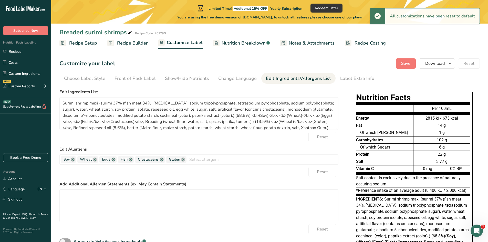
click at [201, 139] on div "Reset" at bounding box center [198, 137] width 279 height 10
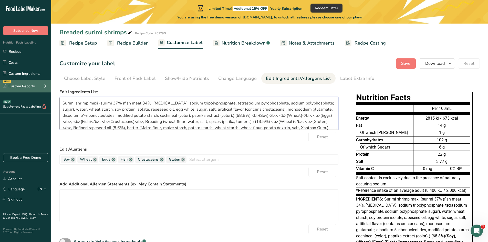
drag, startPoint x: 326, startPoint y: 126, endPoint x: 38, endPoint y: 86, distance: 291.4
click at [38, 86] on div ".a-20{fill:#fff;} Subscribe Now Nutrition Facts Labeling Recipes Costs Custom I…" at bounding box center [244, 151] width 488 height 303
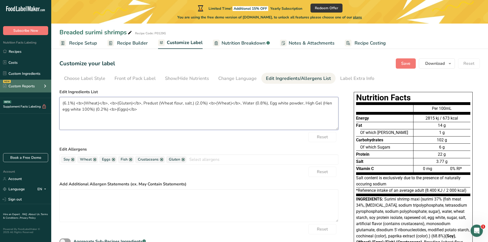
type textarea "6.1%) <b>(Wheat)</b>, <b>(Gluten)</b>, Predust (Wheat flour, salt.) (2.0%) <b>(…"
drag, startPoint x: 154, startPoint y: 110, endPoint x: 47, endPoint y: 96, distance: 107.1
click at [47, 96] on div ".a-20{fill:#fff;} Subscribe Now Nutrition Facts Labeling Recipes Costs Custom I…" at bounding box center [244, 151] width 488 height 303
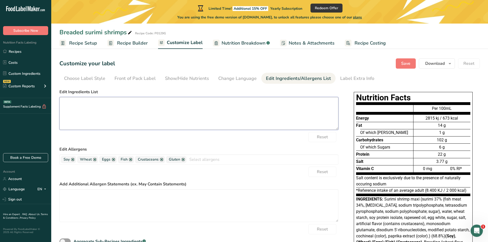
click at [88, 103] on textarea at bounding box center [198, 113] width 279 height 33
paste textarea "Surimi 70% : fish protein (Pollock and/or Pacific Whiting, sorbitol, sodium tri…"
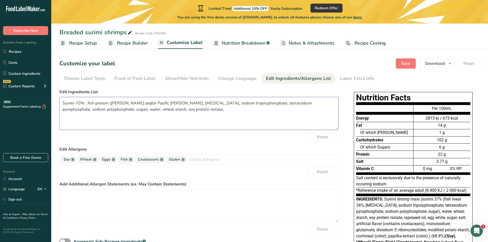
click at [163, 110] on textarea "Surimi 70% : fish protein (Pollock and/or Pacific Whiting, sorbitol, sodium tri…" at bounding box center [198, 113] width 279 height 33
paste textarea "rapeseed oil, egg whites, sugar, salt, artificial flavor (contains crustancean)…"
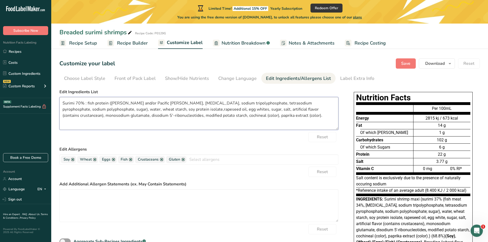
click at [148, 109] on textarea "Surimi 70% : fish protein (Pollock and/or Pacific Whiting, sorbitol, sodium tri…" at bounding box center [198, 113] width 279 height 33
click at [259, 115] on textarea "Surimi 70% : fish protein (Pollock and/or Pacific Whiting, sorbitol, sodium tri…" at bounding box center [198, 113] width 279 height 33
paste textarea "Breading 30% : wheat flour, rapeseed oil, water, corn flour, corn starch, potat…"
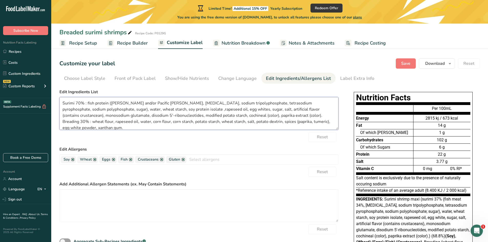
scroll to position [1, 0]
click at [295, 119] on textarea "Surimi 70% : fish protein (Pollock and/or Pacific Whiting, sorbitol, sodium tri…" at bounding box center [198, 113] width 279 height 33
click at [252, 135] on div "Reset" at bounding box center [198, 137] width 279 height 10
click at [405, 62] on span "Save" at bounding box center [405, 63] width 9 height 6
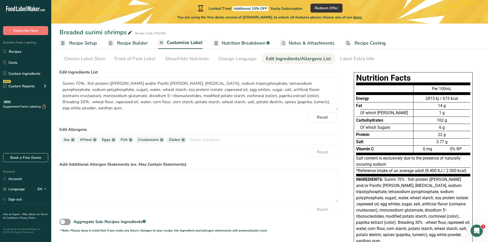
scroll to position [0, 0]
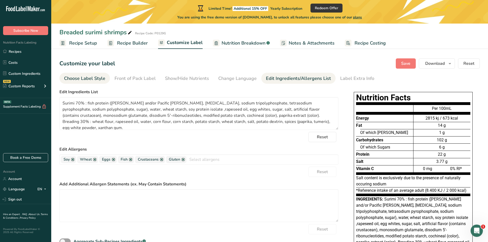
click at [80, 78] on div "Choose Label Style" at bounding box center [84, 78] width 41 height 7
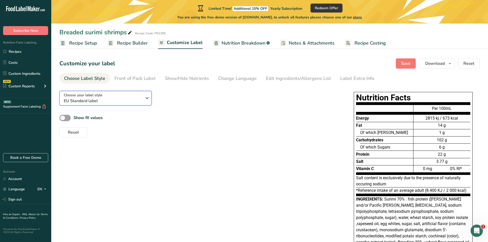
click at [106, 103] on span "EU Standard label" at bounding box center [103, 101] width 78 height 6
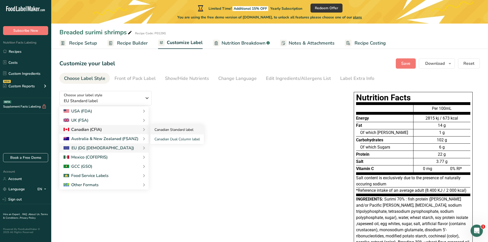
click at [156, 128] on link "Canadian Standard label" at bounding box center [176, 129] width 53 height 9
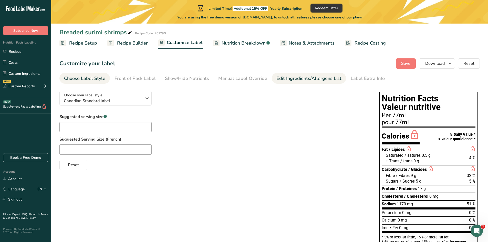
click at [311, 80] on div "Edit Ingredients/Allergens List" at bounding box center [308, 78] width 65 height 7
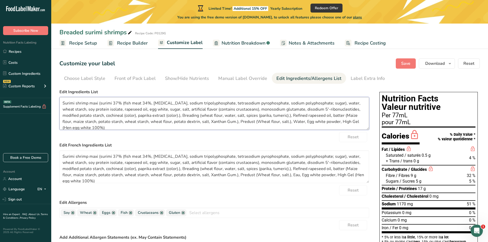
click at [74, 121] on textarea "Surimi shrimp maxi (surimi 37% (fish meat 34%, sorbitol, sodium tripolyphosphat…" at bounding box center [213, 113] width 309 height 33
drag, startPoint x: 358, startPoint y: 121, endPoint x: 60, endPoint y: 101, distance: 298.3
click at [60, 101] on textarea "Surimi shrimp maxi (surimi 37% (fish meat 34%, sorbitol, sodium tripolyphosphat…" at bounding box center [213, 113] width 309 height 33
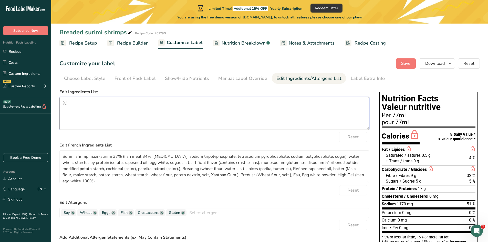
type textarea ")"
paste textarea "Surimi 70% : fish protein (Pollock and/or Pacific Whiting, sorbitol, sodium tri…"
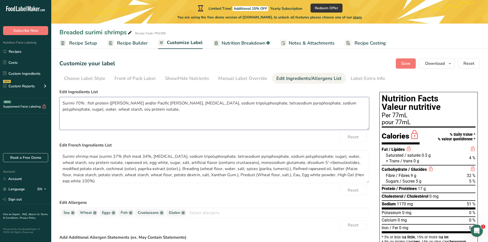
click at [121, 108] on textarea "Surimi 70% : fish protein (Pollock and/or Pacific Whiting, sorbitol, sodium tri…" at bounding box center [213, 113] width 309 height 33
paste textarea "rapeseed oil, egg whites, sugar, salt, artificial flavor (contains crustancean)…"
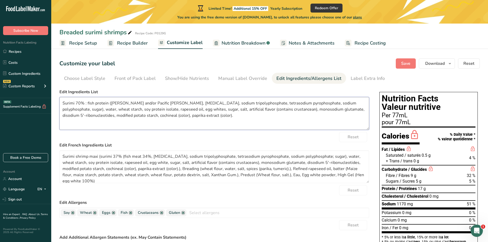
click at [195, 117] on textarea "Surimi 70% : fish protein (Pollock and/or Pacific Whiting, sorbitol, sodium tri…" at bounding box center [213, 113] width 309 height 33
paste textarea "Breading 30% : wheat flour, rapeseed oil, water, corn flour, corn starch, potat…"
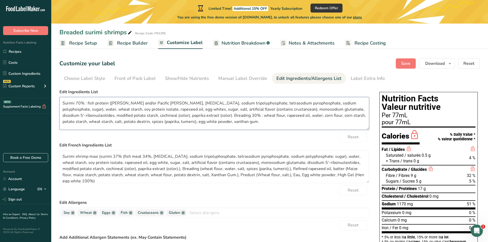
scroll to position [1, 0]
click at [247, 109] on textarea "Surimi 70% : fish protein (Pollock and/or Pacific Whiting, sorbitol, sodium tri…" at bounding box center [213, 113] width 309 height 33
click at [246, 134] on div "Reset" at bounding box center [213, 137] width 309 height 10
click at [409, 61] on span "Save" at bounding box center [405, 63] width 9 height 6
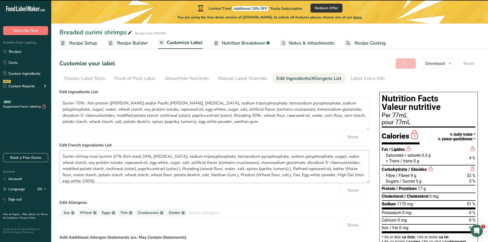
type textarea "Surimi 70% : fish protein (Pollock and/or Pacific Whiting, sorbitol, sodium tri…"
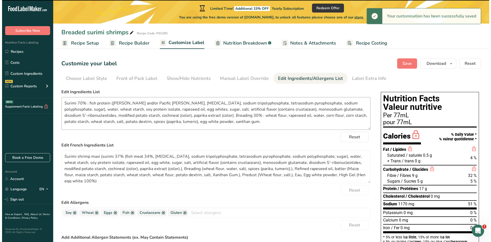
scroll to position [0, 0]
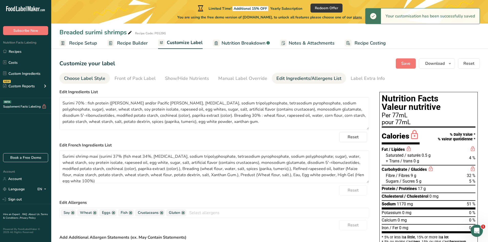
click at [86, 77] on div "Choose Label Style" at bounding box center [84, 78] width 41 height 7
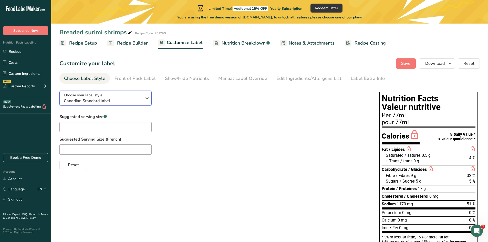
click at [99, 99] on span "Canadian Standard label" at bounding box center [103, 101] width 78 height 6
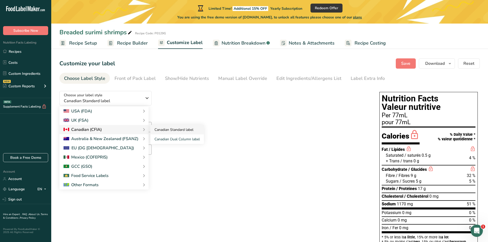
click at [155, 131] on link "Canadian Standard label" at bounding box center [176, 129] width 53 height 9
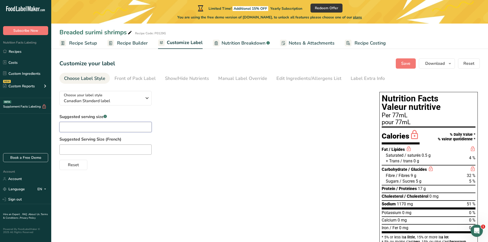
click at [112, 126] on input "text" at bounding box center [105, 127] width 92 height 10
type input "90 g"
click at [93, 148] on input "text" at bounding box center [105, 149] width 92 height 10
type input "90 g"
click at [154, 169] on div "Reset" at bounding box center [213, 164] width 309 height 12
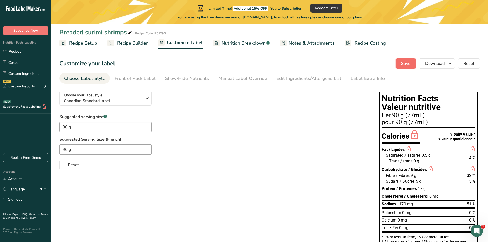
click at [401, 64] on span "Save" at bounding box center [405, 63] width 9 height 6
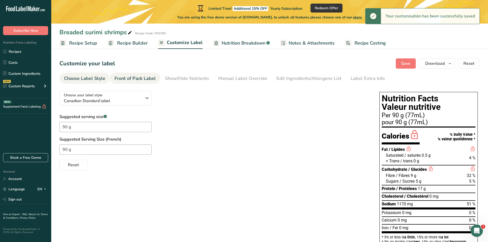
click at [125, 77] on div "Front of Pack Label" at bounding box center [134, 78] width 41 height 7
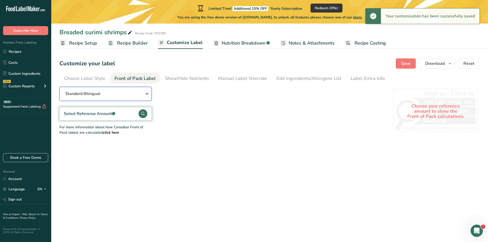
click at [120, 92] on div "Standard Bilingual" at bounding box center [105, 94] width 80 height 6
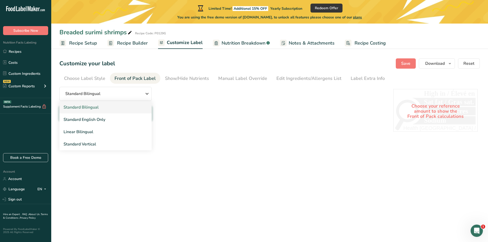
click at [93, 105] on link "Standard Bilingual" at bounding box center [105, 107] width 92 height 12
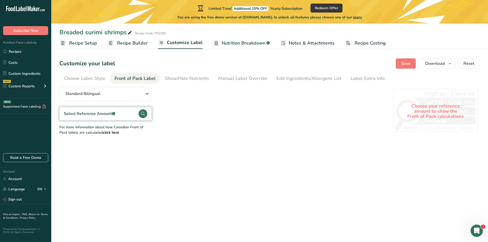
click at [111, 116] on div "Select Reference Amount .a-a{fill:#347362;}.b-a{fill:#fff;}" at bounding box center [89, 114] width 51 height 6
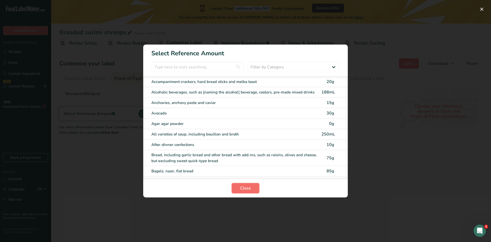
click at [246, 188] on span "Close" at bounding box center [245, 188] width 11 height 6
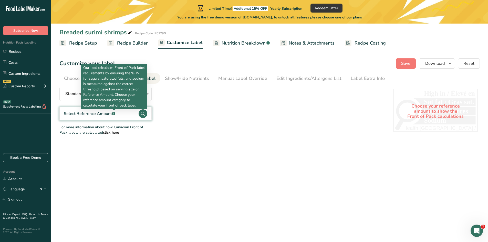
click at [114, 113] on rect at bounding box center [113, 113] width 3 height 3
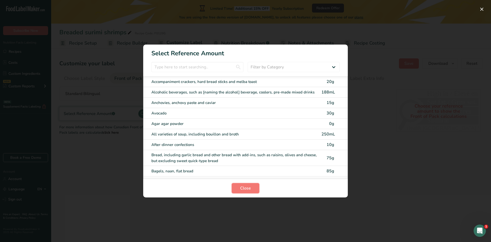
drag, startPoint x: 242, startPoint y: 189, endPoint x: 138, endPoint y: 143, distance: 113.9
click at [242, 189] on span "Close" at bounding box center [245, 188] width 11 height 6
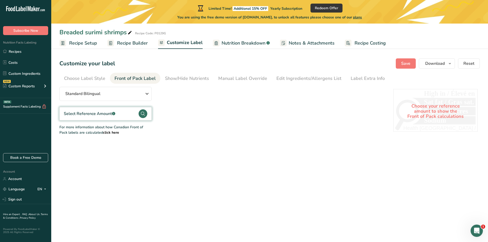
click at [90, 115] on div "Select Reference Amount .a-a{fill:#347362;}.b-a{fill:#fff;}" at bounding box center [89, 114] width 51 height 6
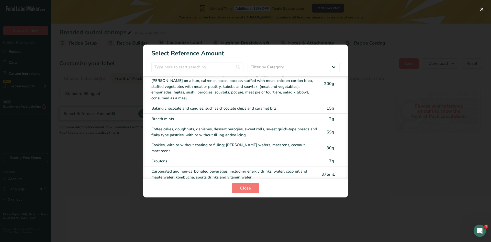
scroll to position [256, 0]
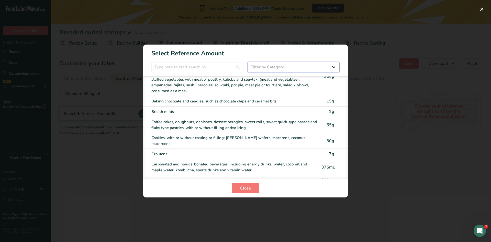
click at [277, 67] on select "Filter by Category All Bakery products and substitutes Beverages Cereals, other…" at bounding box center [294, 67] width 92 height 10
select select "9"
click at [248, 62] on select "Filter by Category All Bakery products and substitutes Beverages Cereals, other…" at bounding box center [294, 67] width 92 height 10
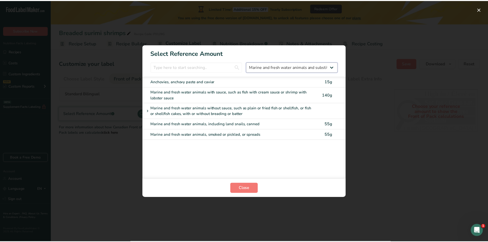
scroll to position [0, 0]
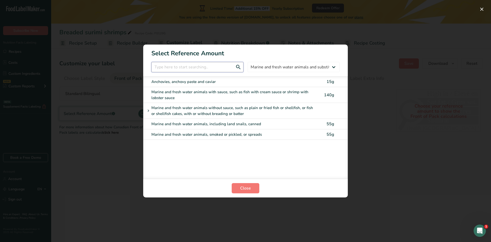
click at [191, 68] on input "FOP Category Selection Modal" at bounding box center [198, 67] width 92 height 10
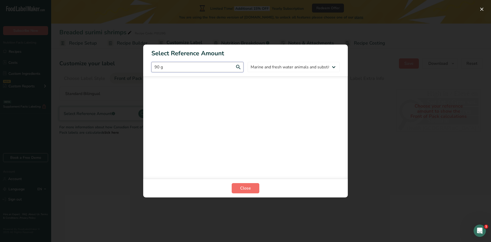
type input "90 g"
click at [247, 190] on span "Close" at bounding box center [245, 188] width 11 height 6
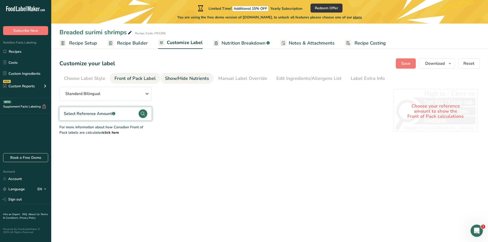
click at [181, 73] on link "Show/Hide Nutrients" at bounding box center [187, 79] width 44 height 12
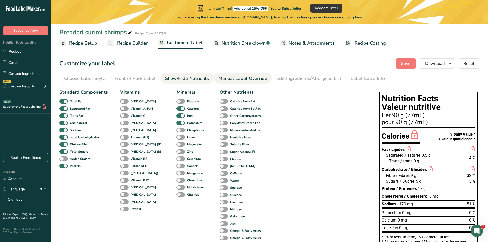
click at [232, 78] on div "Manual Label Override" at bounding box center [242, 78] width 49 height 7
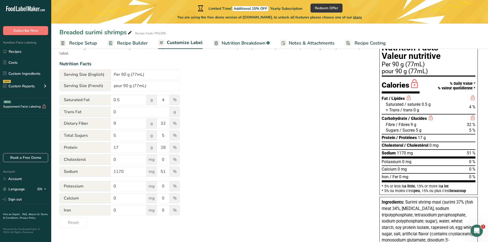
scroll to position [51, 0]
click at [158, 77] on input "Per 90 g (77mL)" at bounding box center [145, 74] width 69 height 10
type input "Per 90 g"
click at [150, 85] on input "pour 90 g (77mL)" at bounding box center [145, 85] width 69 height 10
type input "pour 90 g"
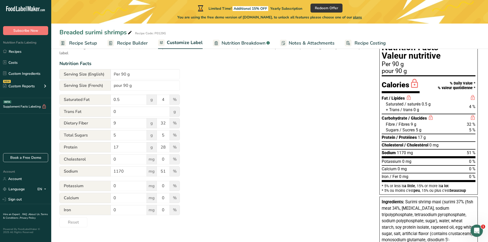
click at [211, 123] on div "Utilize this manual override feature to get full control over the nutrition lab…" at bounding box center [213, 132] width 309 height 192
click at [245, 44] on span "Nutrition Breakdown" at bounding box center [243, 43] width 44 height 7
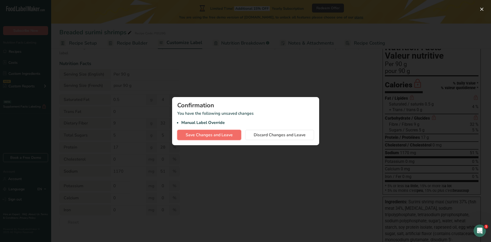
click at [226, 133] on span "Save Changes and Leave" at bounding box center [209, 135] width 47 height 6
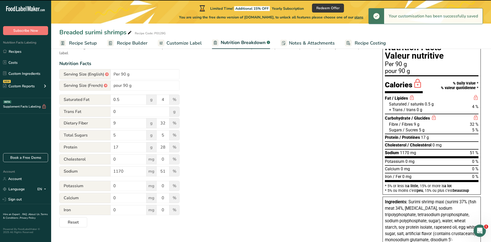
type input "Per 90 g"
type input "pour 90 g"
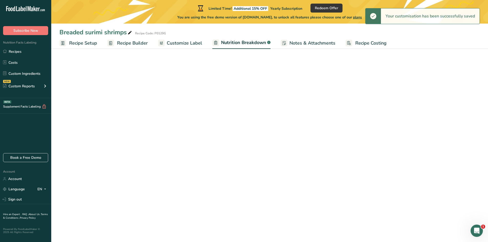
select select "Calories"
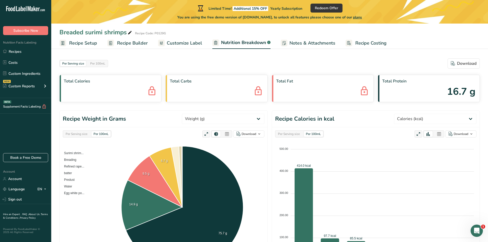
click at [173, 41] on span "Customize Label" at bounding box center [184, 43] width 35 height 7
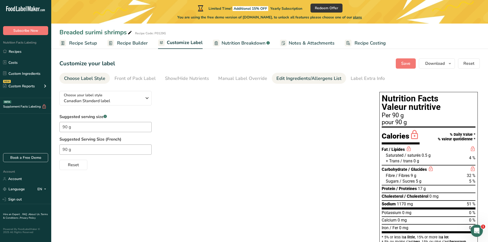
click at [305, 76] on div "Edit Ingredients/Allergens List" at bounding box center [308, 78] width 65 height 7
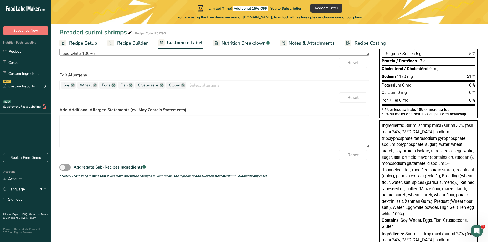
scroll to position [128, 0]
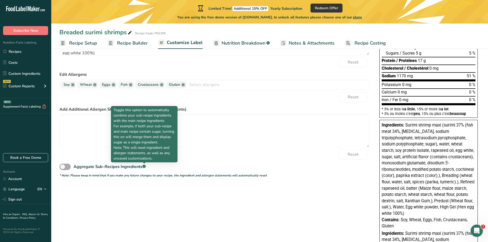
click at [143, 166] on rect at bounding box center [143, 166] width 3 height 3
click at [63, 166] on input "Aggregate Sub-Recipes Ingredients .a-a{fill:#347362;}.b-a{fill:#fff;}" at bounding box center [60, 166] width 3 height 3
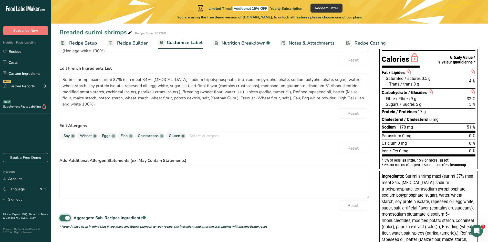
scroll to position [102, 0]
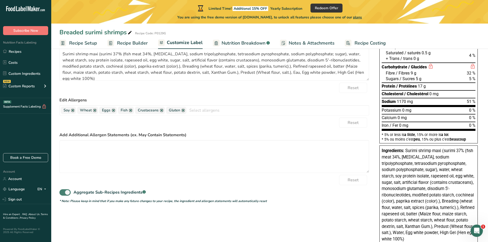
click at [66, 192] on span at bounding box center [64, 192] width 11 height 6
click at [63, 192] on input "Aggregate Sub-Recipes Ingredients .a-a{fill:#347362;}.b-a{fill:#fff;}" at bounding box center [60, 192] width 3 height 3
checkbox input "false"
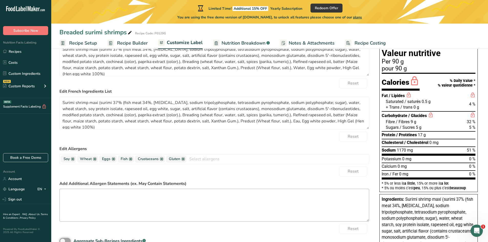
scroll to position [26, 0]
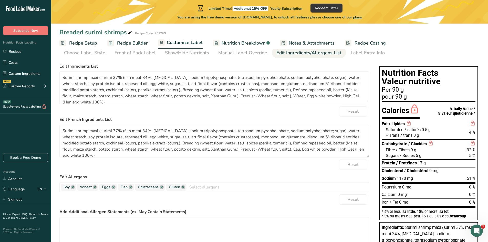
click at [93, 45] on span "Recipe Setup" at bounding box center [83, 43] width 28 height 7
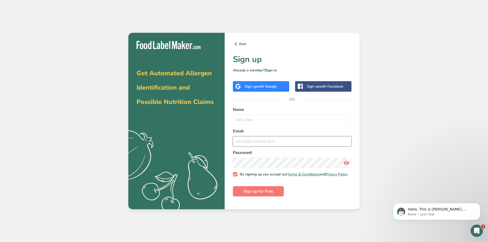
click at [299, 139] on input "email" at bounding box center [292, 141] width 118 height 10
click at [290, 138] on input "email" at bounding box center [292, 141] width 118 height 10
click at [253, 148] on form "Name Email Password By signing up you accept our Terms & Conditions and Privacy…" at bounding box center [292, 151] width 118 height 90
click at [252, 144] on input "email" at bounding box center [292, 141] width 118 height 10
type input "[EMAIL_ADDRESS][DOMAIN_NAME]"
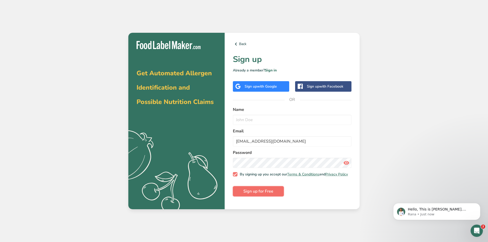
click at [254, 193] on span "Sign up for Free" at bounding box center [258, 191] width 30 height 6
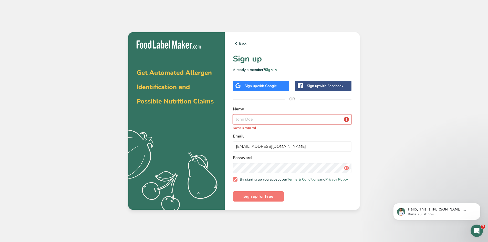
click at [254, 117] on input "text" at bounding box center [292, 119] width 118 height 10
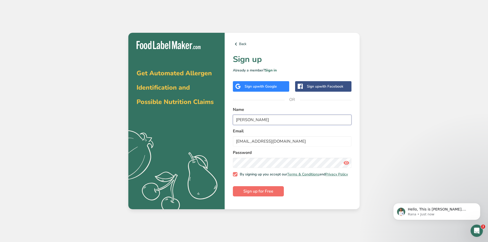
type input "[PERSON_NAME]"
click at [262, 194] on span "Sign up for Free" at bounding box center [258, 191] width 30 height 6
click at [273, 70] on link "Sign in" at bounding box center [271, 70] width 12 height 5
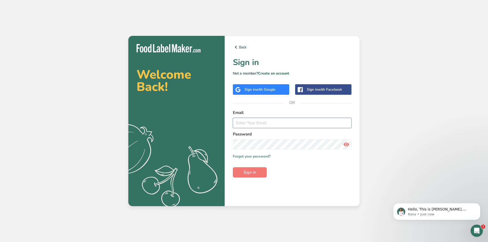
type input "[EMAIL_ADDRESS][DOMAIN_NAME]"
drag, startPoint x: 289, startPoint y: 123, endPoint x: 210, endPoint y: 122, distance: 79.1
click at [210, 122] on section "Welcome Back! .a{fill:#f5f3ed;} Back Sign in Not a member? Create an account Si…" at bounding box center [243, 121] width 231 height 170
drag, startPoint x: 299, startPoint y: 123, endPoint x: 296, endPoint y: 123, distance: 3.3
click at [299, 123] on input "[EMAIL_ADDRESS][DOMAIN_NAME]" at bounding box center [292, 123] width 118 height 10
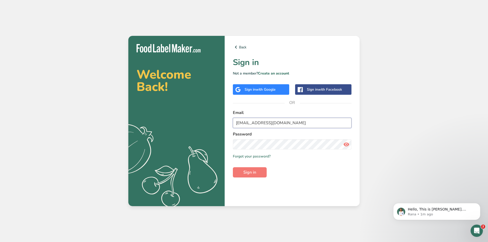
drag, startPoint x: 286, startPoint y: 123, endPoint x: 228, endPoint y: 122, distance: 58.1
click at [228, 122] on div "Back Sign in Not a member? Create an account Sign in with Google Sign in with F…" at bounding box center [291, 121] width 135 height 170
drag, startPoint x: 285, startPoint y: 125, endPoint x: 289, endPoint y: 124, distance: 3.5
click at [286, 125] on input "[EMAIL_ADDRESS][DOMAIN_NAME]" at bounding box center [292, 123] width 118 height 10
click at [268, 123] on input "[EMAIL_ADDRESS][DOMAIN_NAME]" at bounding box center [292, 123] width 118 height 10
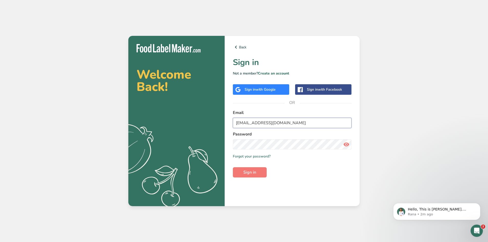
drag, startPoint x: 266, startPoint y: 123, endPoint x: 235, endPoint y: 122, distance: 31.2
click at [235, 122] on input "[EMAIL_ADDRESS][DOMAIN_NAME]" at bounding box center [292, 123] width 118 height 10
